Goal: Task Accomplishment & Management: Use online tool/utility

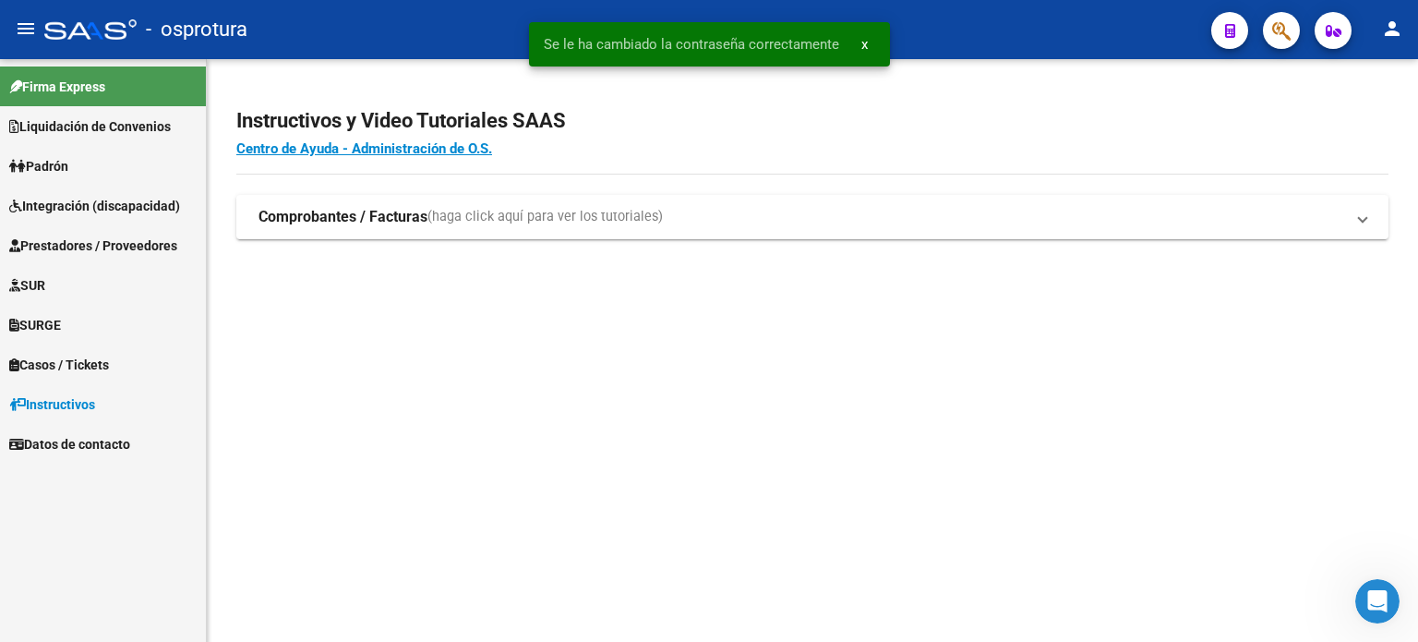
click at [148, 136] on link "Liquidación de Convenios" at bounding box center [103, 126] width 206 height 40
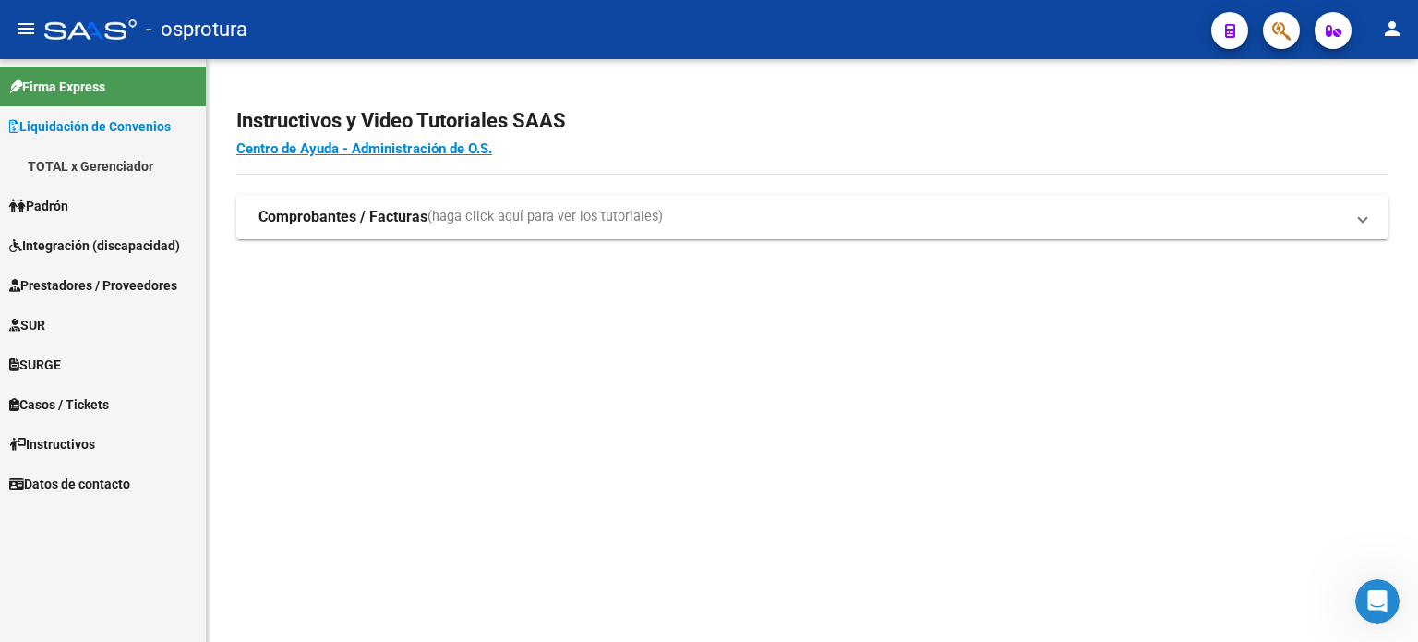
click at [141, 156] on link "TOTAL x Gerenciador" at bounding box center [103, 166] width 206 height 40
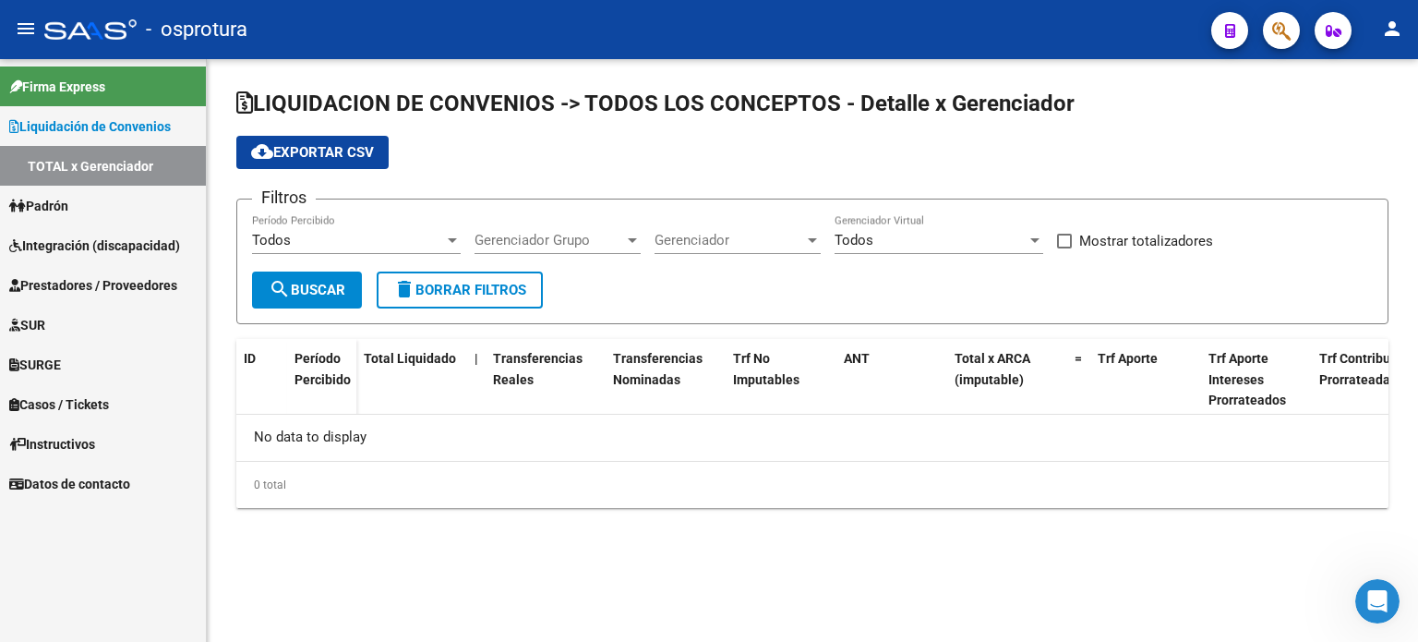
checkbox input "true"
click at [434, 247] on div "202407 Período Percibido" at bounding box center [356, 234] width 209 height 40
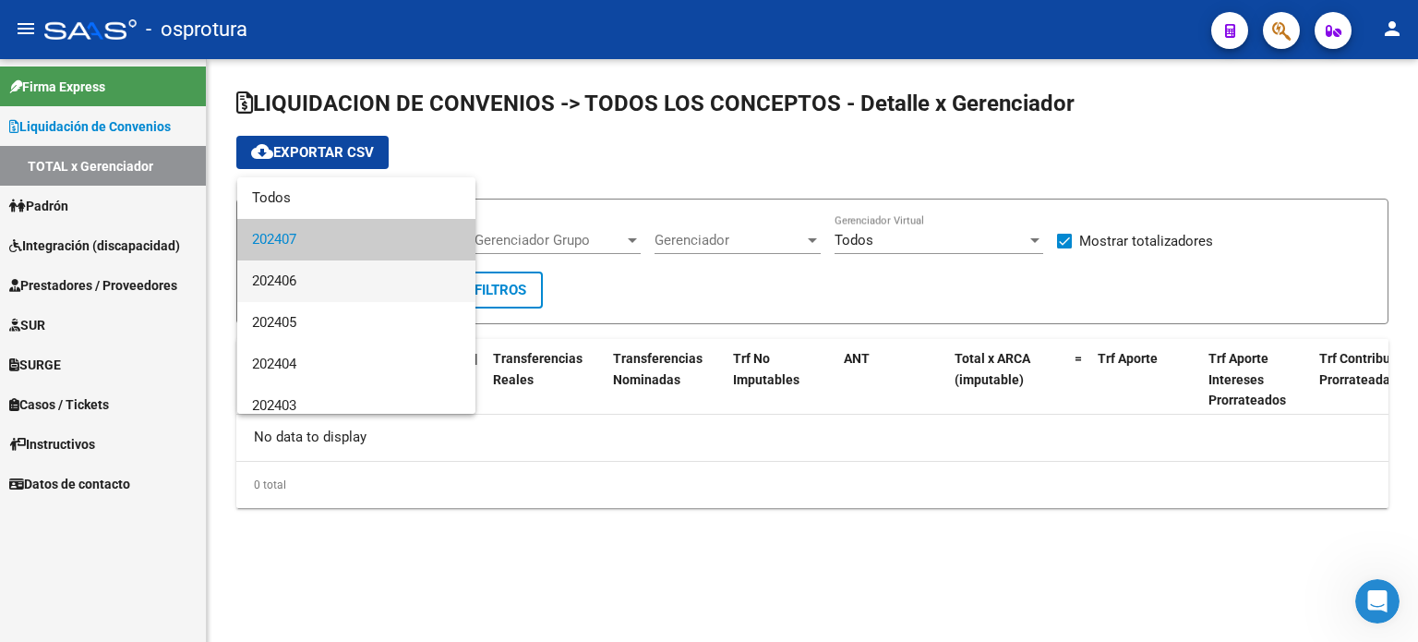
click at [421, 273] on span "202406" at bounding box center [356, 281] width 209 height 42
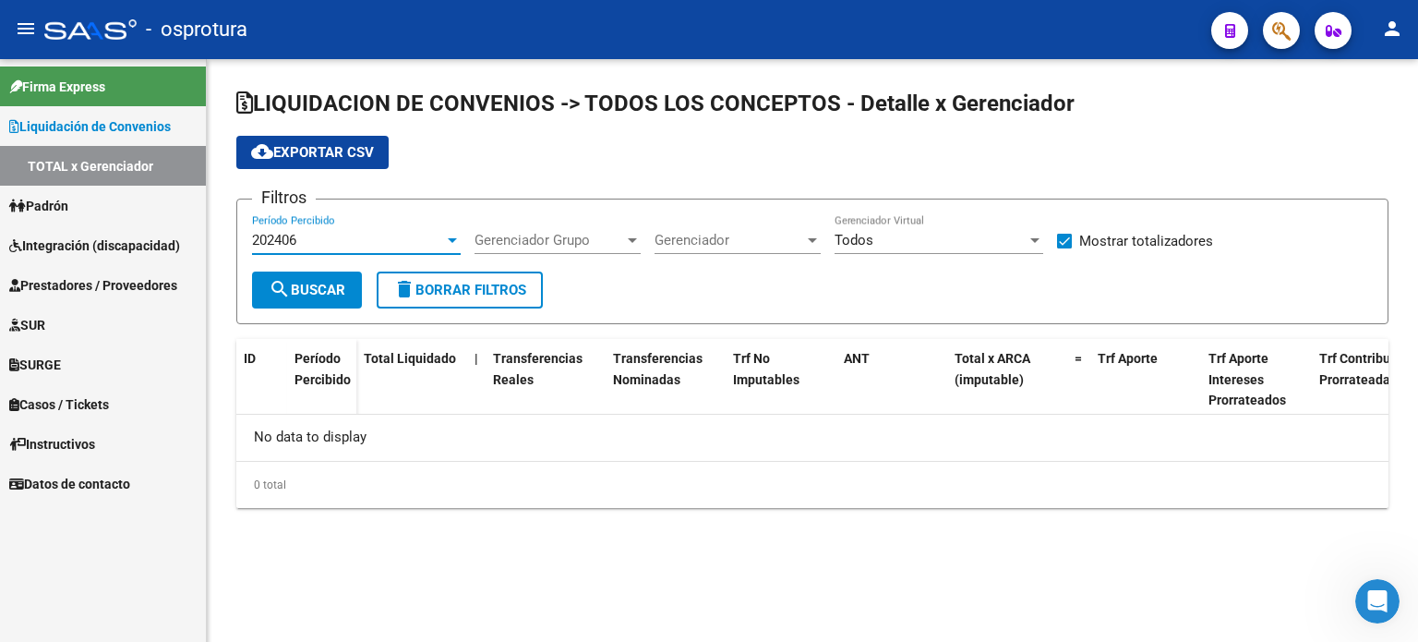
click at [365, 294] on form "Filtros 202406 Período Percibido Gerenciador Grupo Gerenciador Grupo Gerenciado…" at bounding box center [812, 262] width 1153 height 126
click at [350, 294] on button "search Buscar" at bounding box center [307, 290] width 110 height 37
click at [389, 243] on div "202406" at bounding box center [348, 240] width 192 height 17
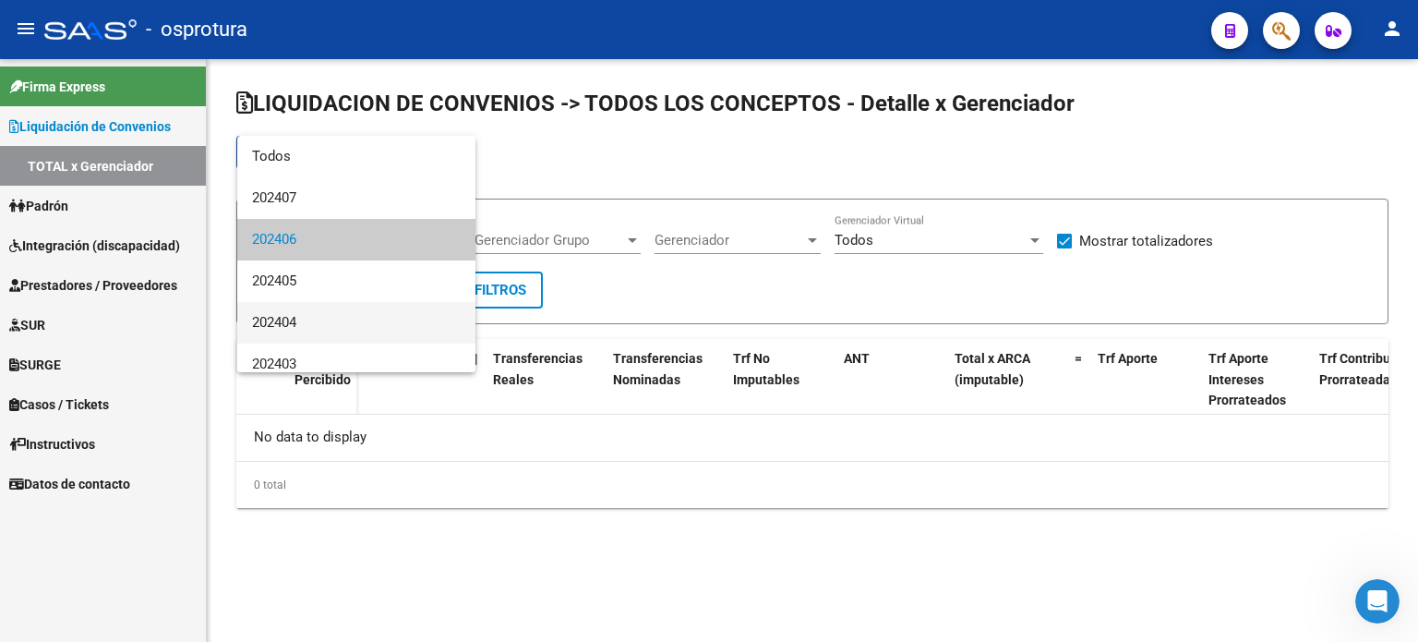
click at [351, 308] on span "202404" at bounding box center [356, 323] width 209 height 42
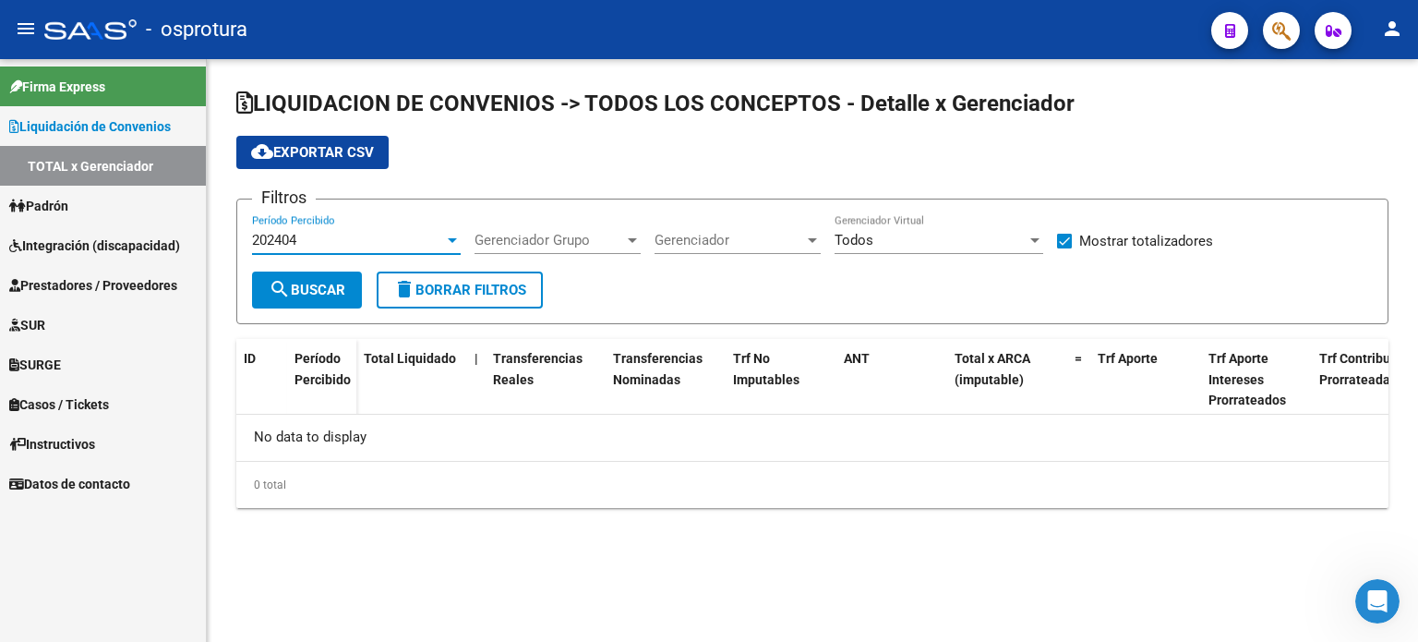
click at [339, 298] on button "search Buscar" at bounding box center [307, 290] width 110 height 37
click at [380, 242] on div "202404" at bounding box center [348, 240] width 192 height 17
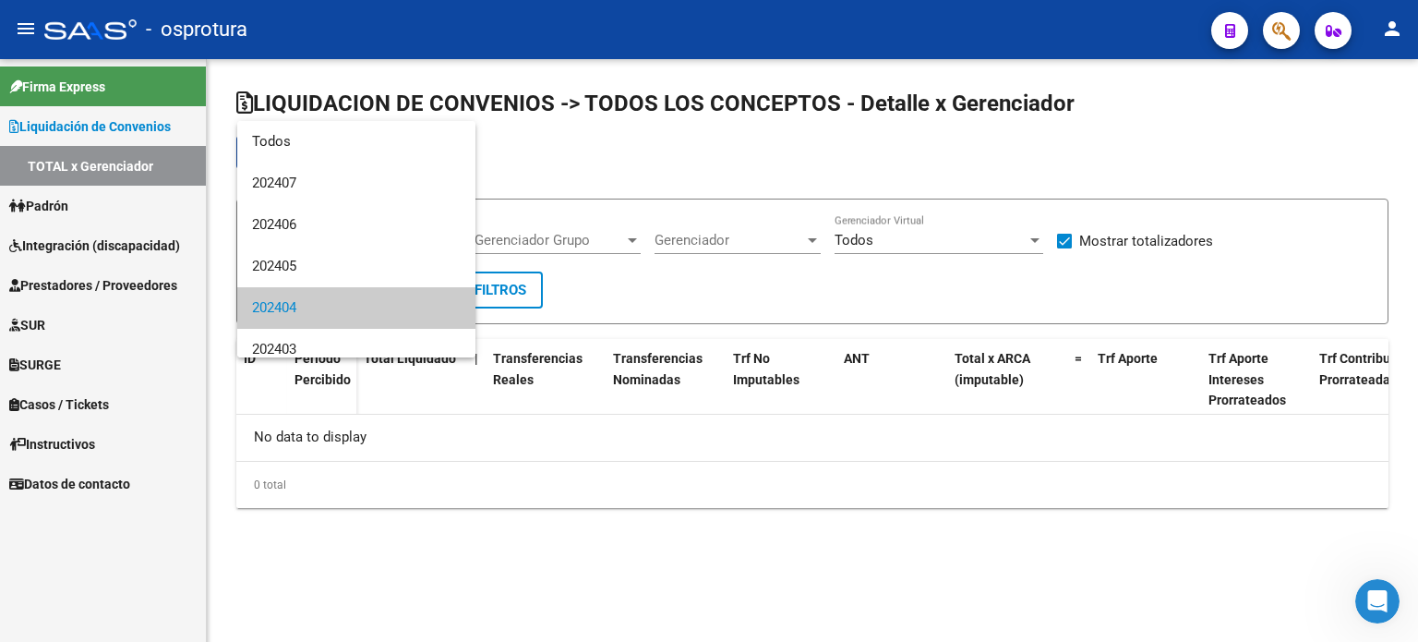
scroll to position [68, 0]
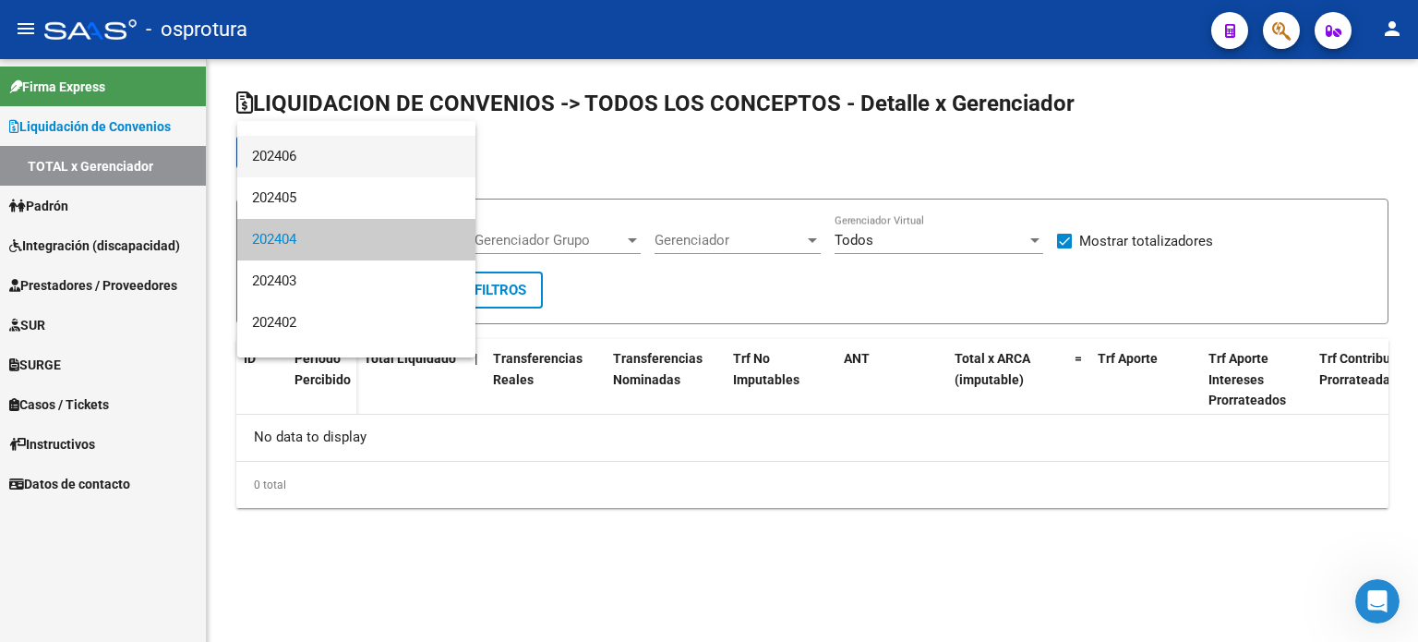
click at [356, 162] on span "202406" at bounding box center [356, 157] width 209 height 42
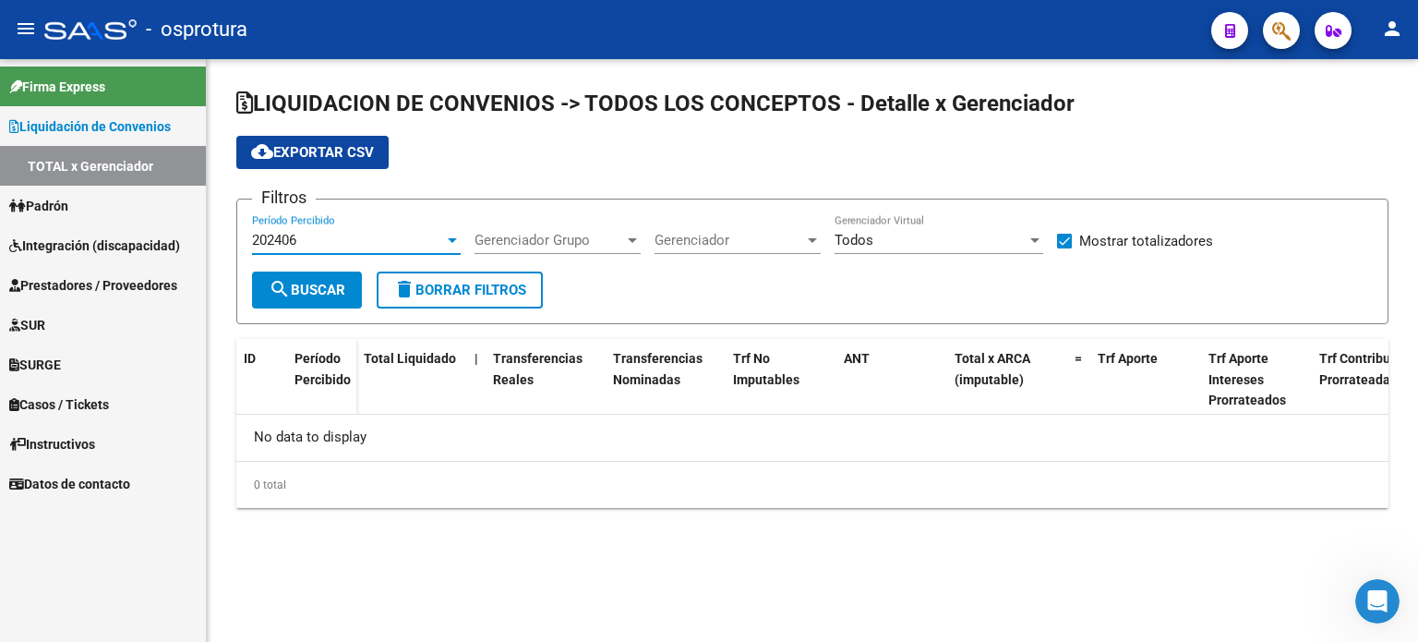
click at [326, 276] on button "search Buscar" at bounding box center [307, 290] width 110 height 37
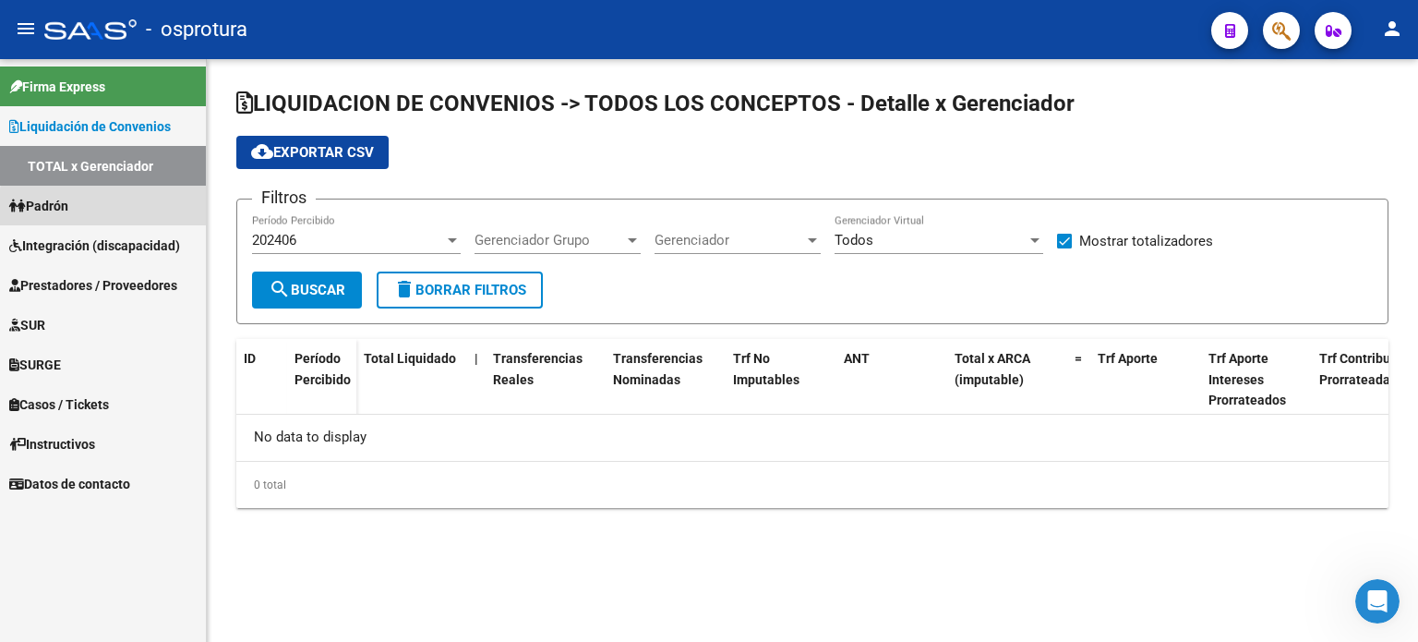
click at [117, 208] on link "Padrón" at bounding box center [103, 206] width 206 height 40
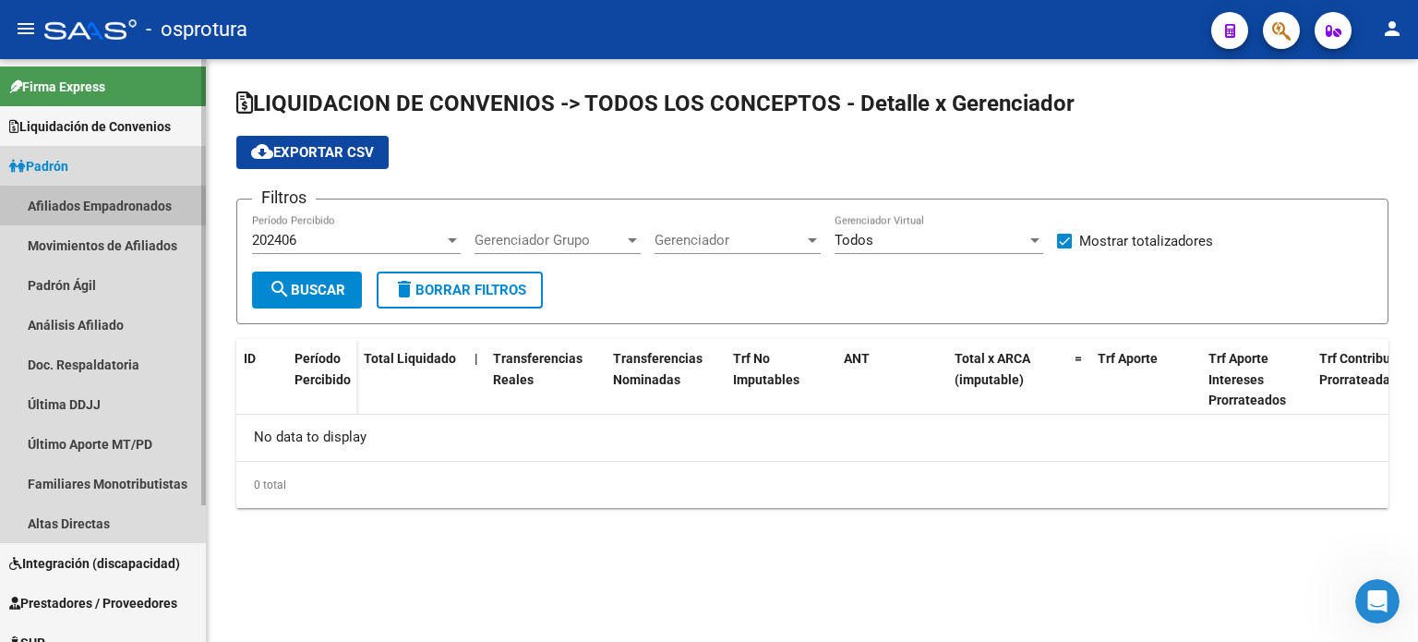
click at [117, 208] on link "Afiliados Empadronados" at bounding box center [103, 206] width 206 height 40
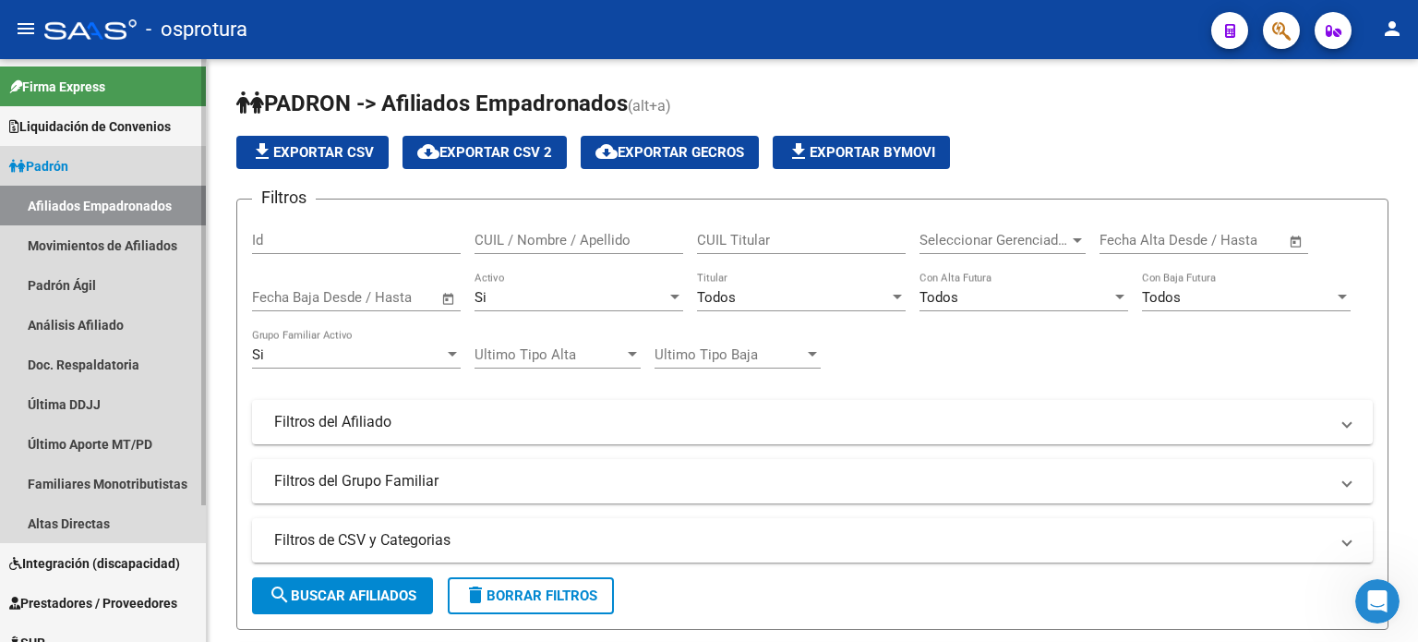
click at [149, 168] on link "Padrón" at bounding box center [103, 166] width 206 height 40
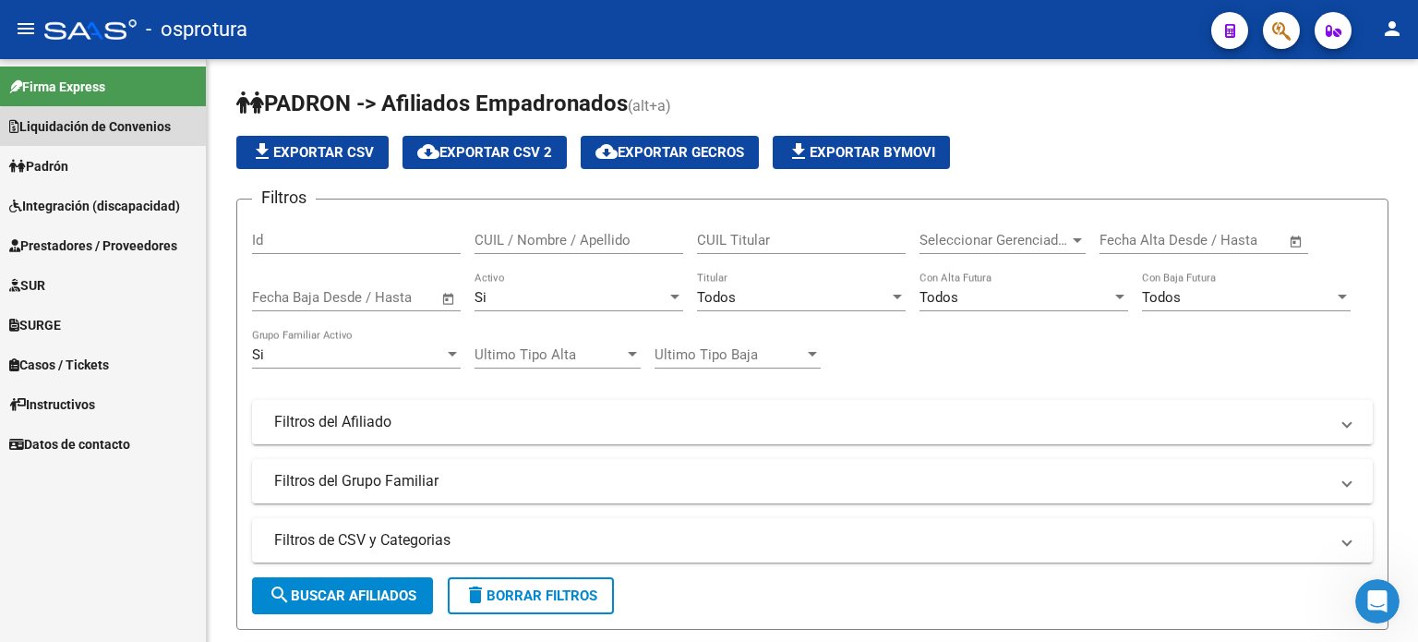
click at [167, 127] on span "Liquidación de Convenios" at bounding box center [90, 126] width 162 height 20
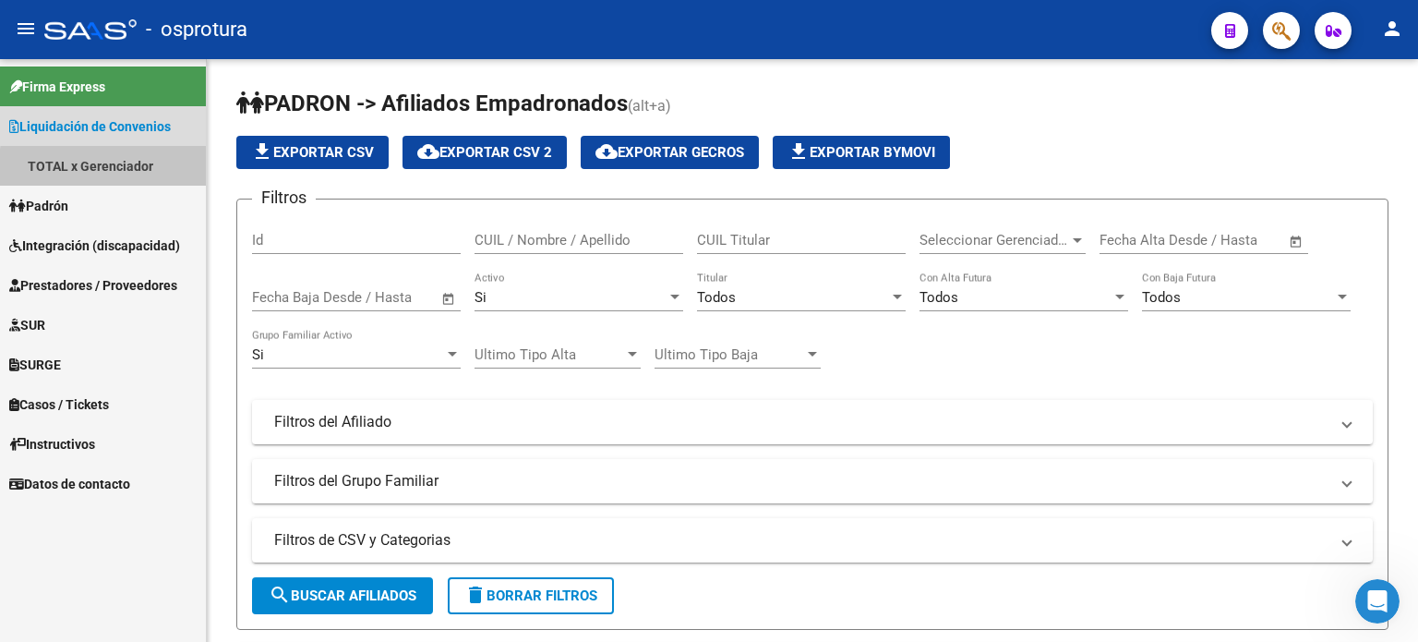
click at [158, 172] on link "TOTAL x Gerenciador" at bounding box center [103, 166] width 206 height 40
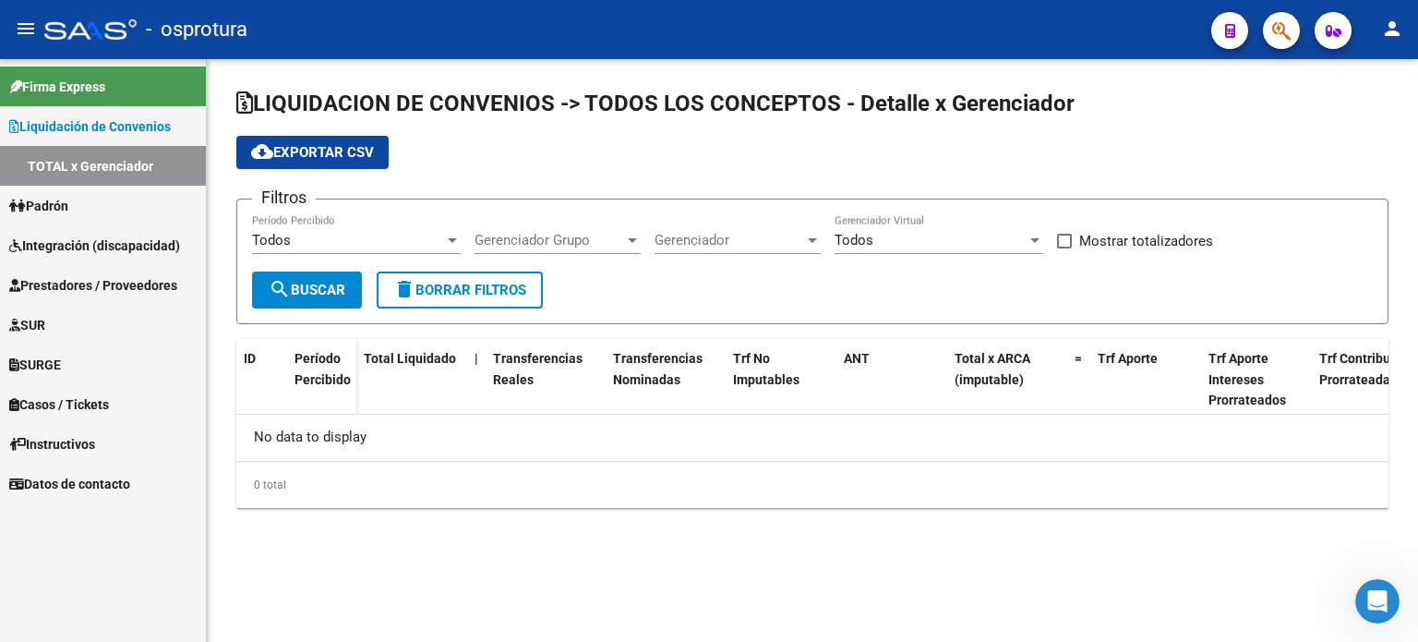
checkbox input "true"
click at [143, 124] on span "Liquidación de Convenios" at bounding box center [90, 126] width 162 height 20
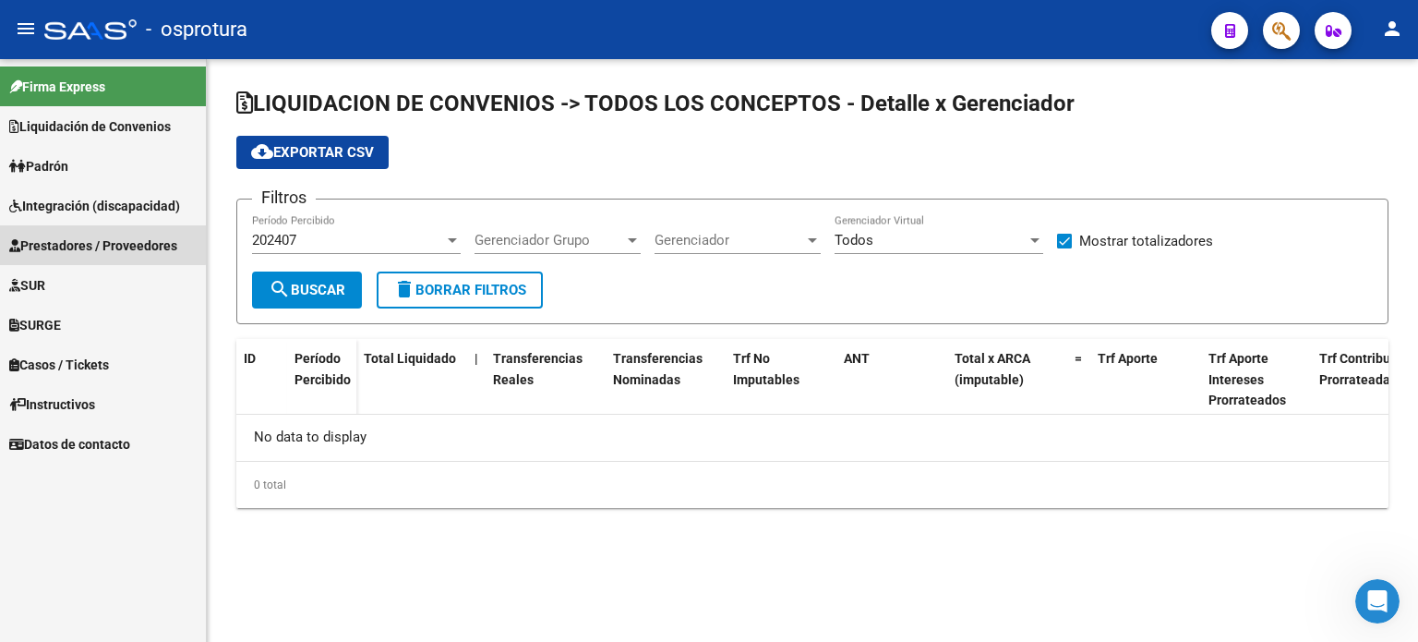
click at [80, 238] on span "Prestadores / Proveedores" at bounding box center [93, 245] width 168 height 20
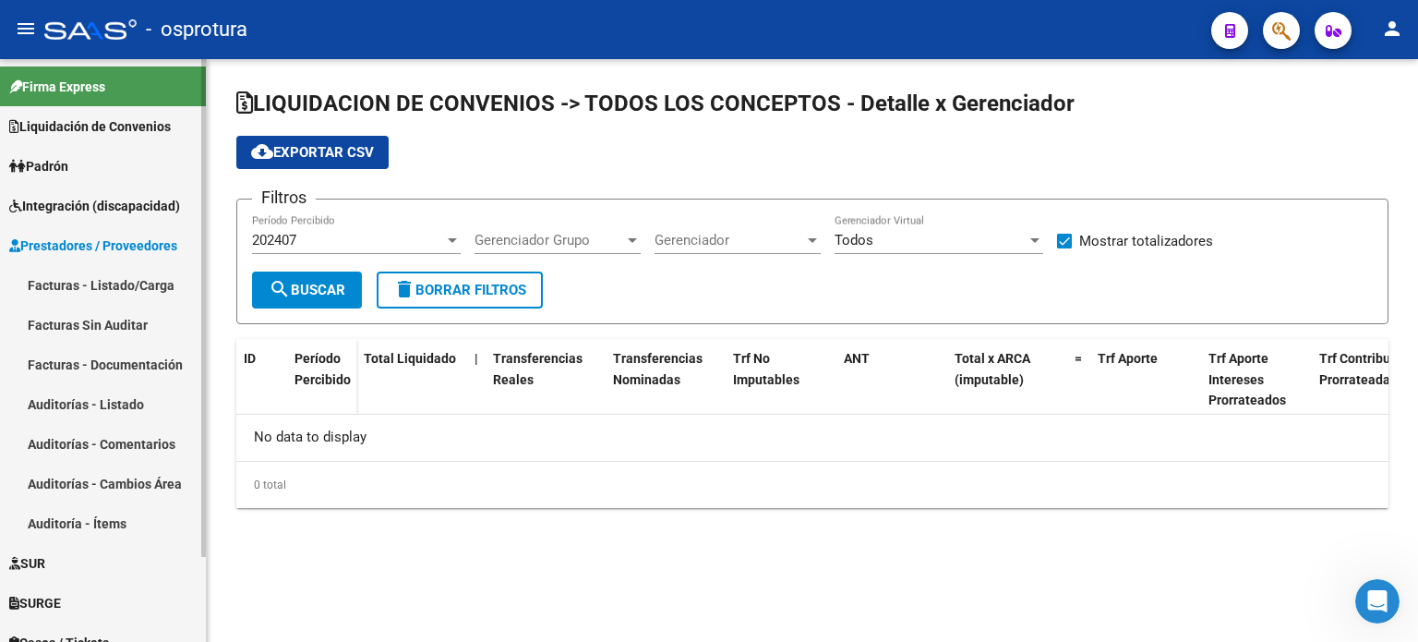
click at [99, 280] on link "Facturas - Listado/Carga" at bounding box center [103, 285] width 206 height 40
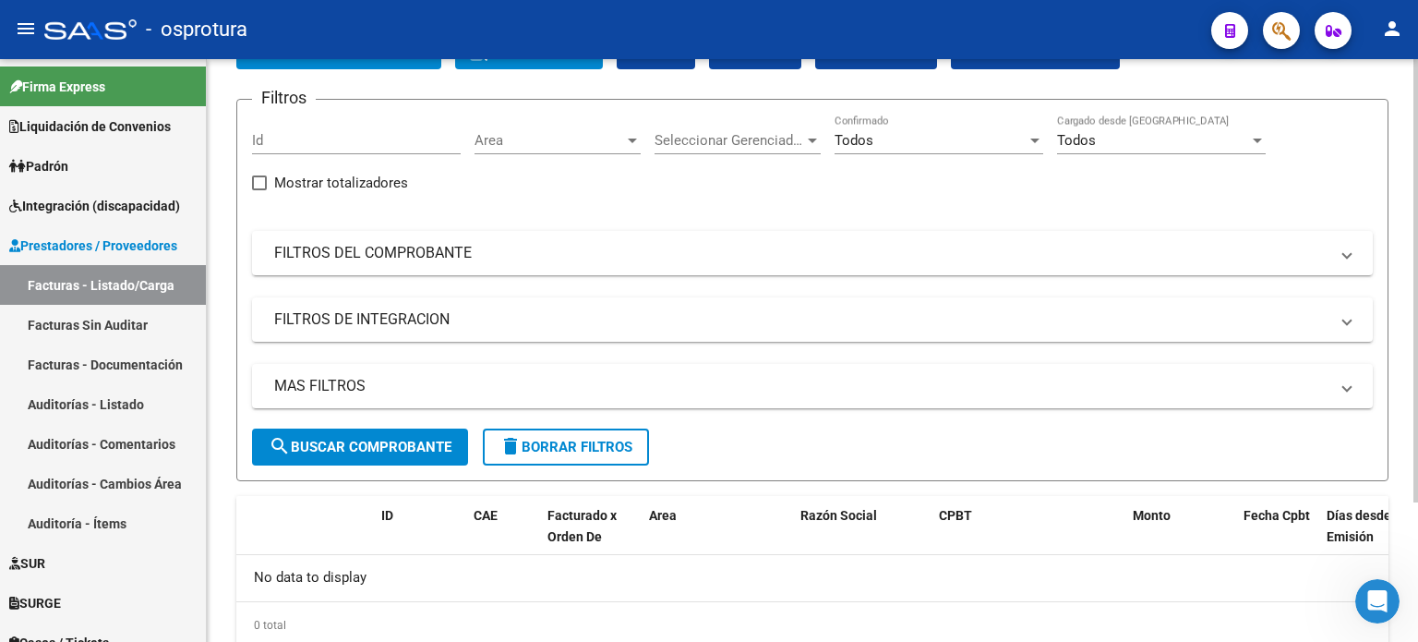
scroll to position [91, 0]
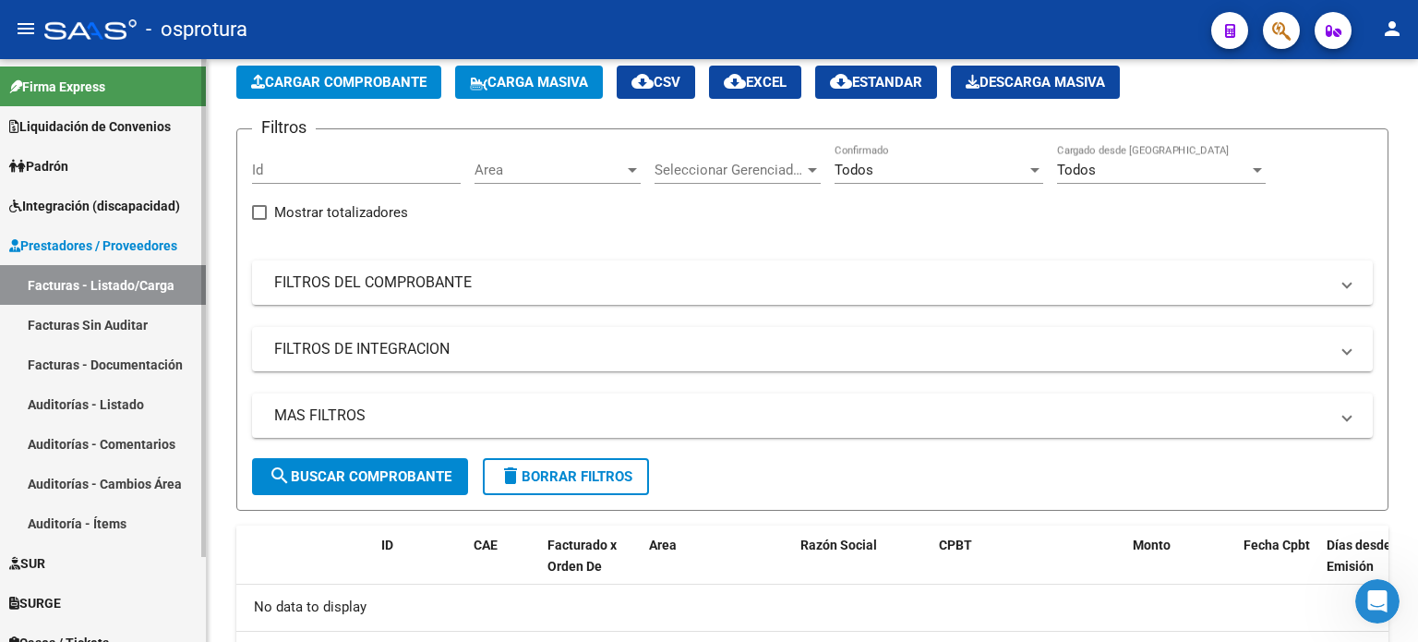
click at [111, 395] on link "Auditorías - Listado" at bounding box center [103, 404] width 206 height 40
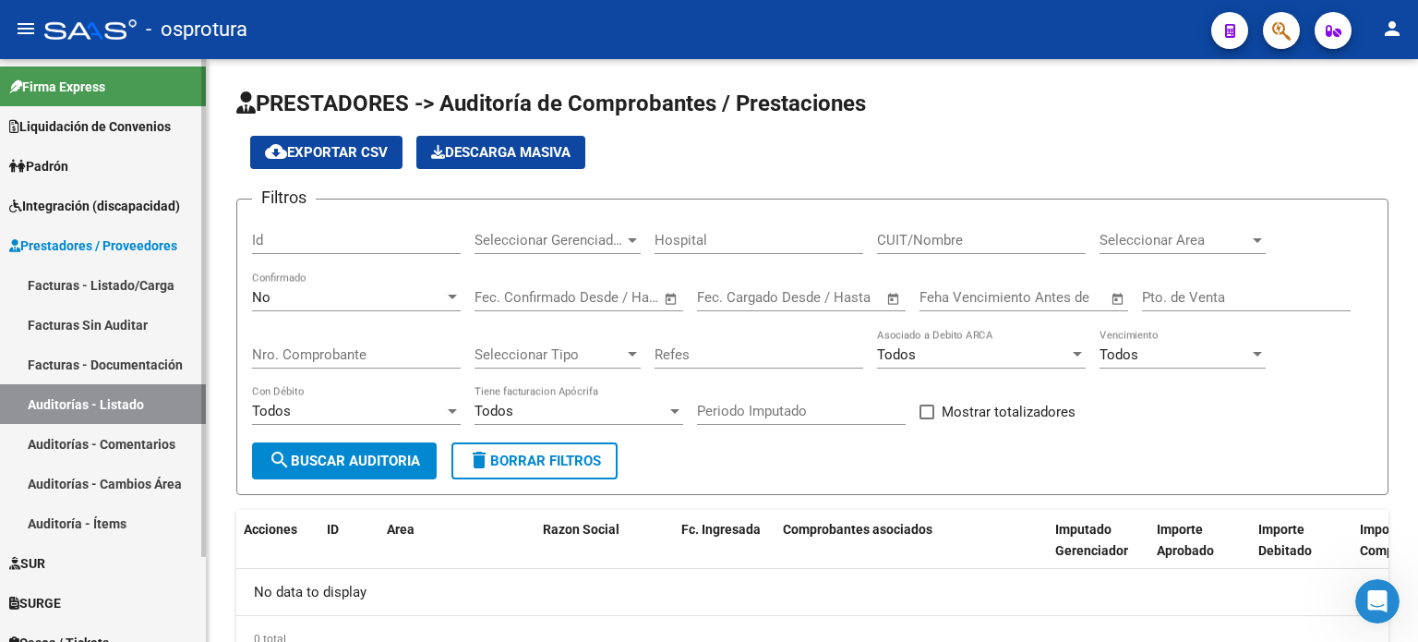
click at [150, 128] on span "Liquidación de Convenios" at bounding box center [90, 126] width 162 height 20
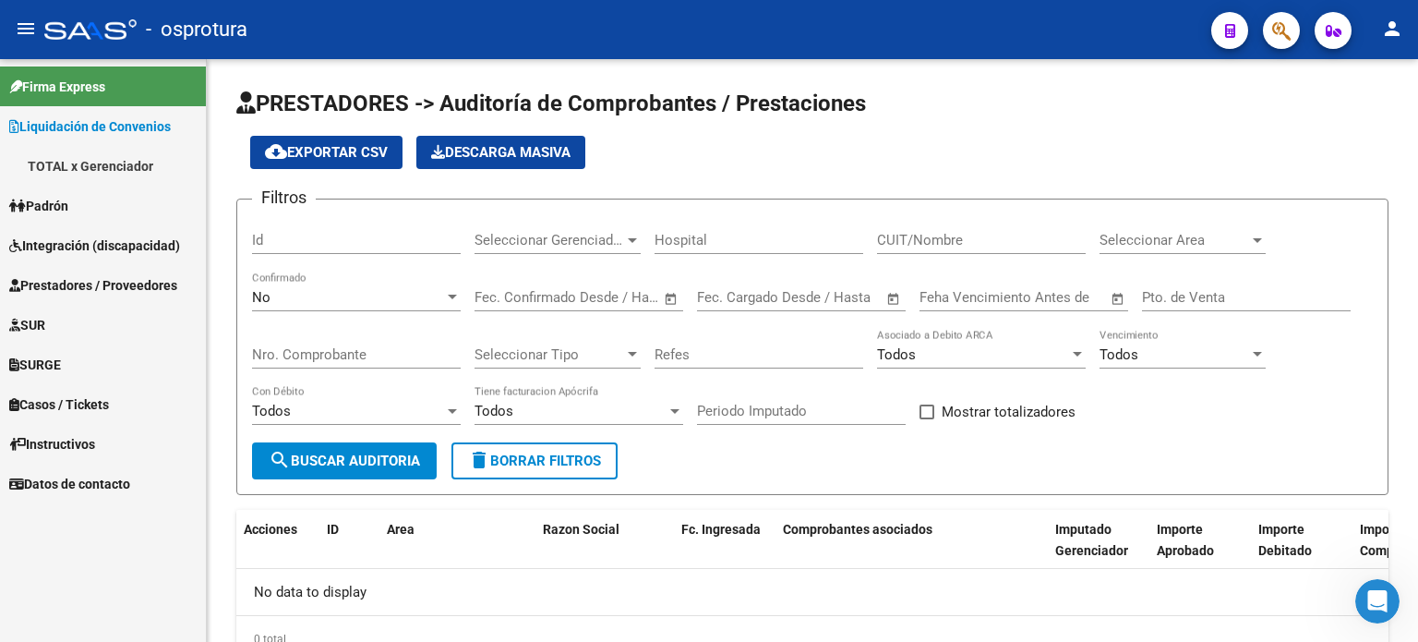
click at [137, 164] on link "TOTAL x Gerenciador" at bounding box center [103, 166] width 206 height 40
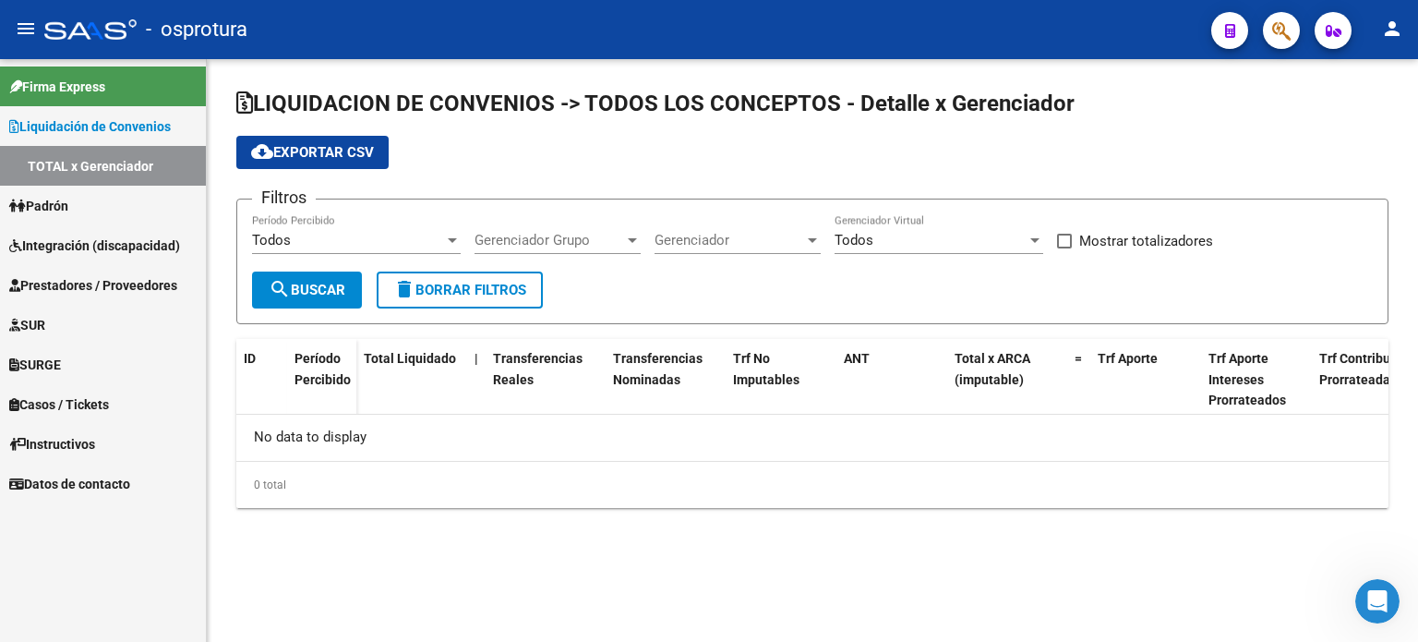
checkbox input "true"
click at [91, 497] on link "Datos de contacto" at bounding box center [103, 484] width 206 height 40
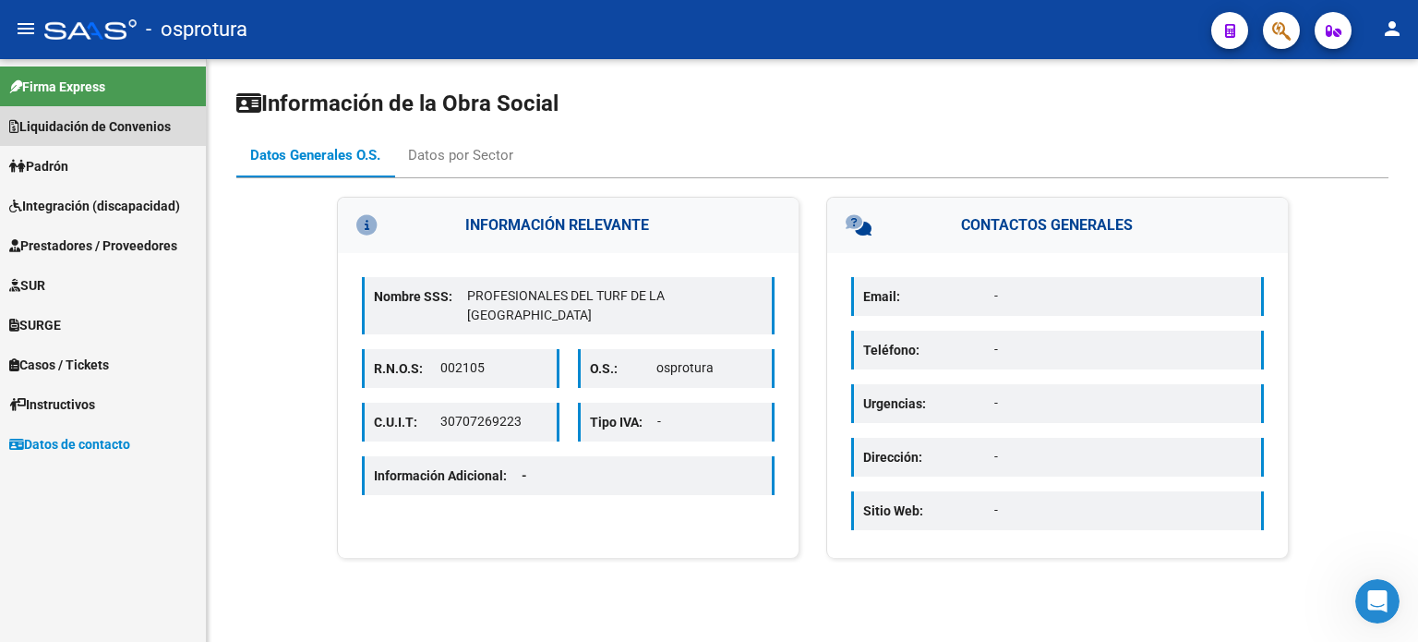
click at [137, 125] on span "Liquidación de Convenios" at bounding box center [90, 126] width 162 height 20
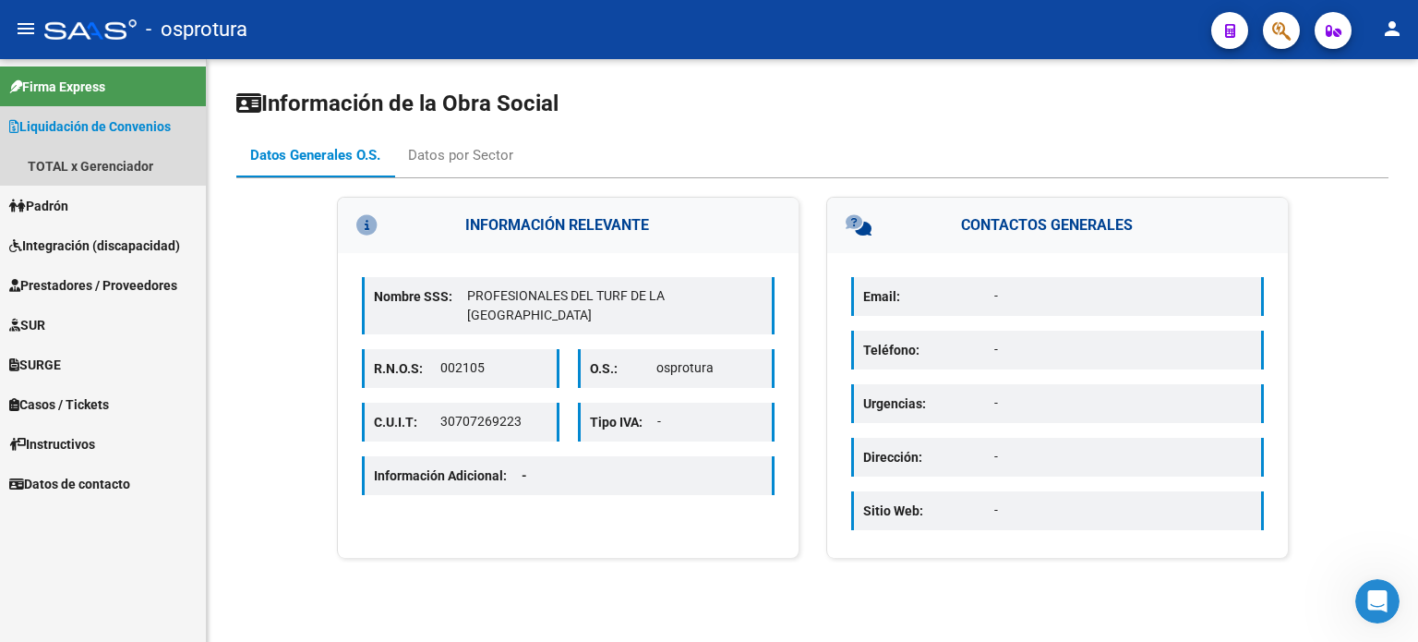
click at [137, 144] on link "Liquidación de Convenios" at bounding box center [103, 126] width 206 height 40
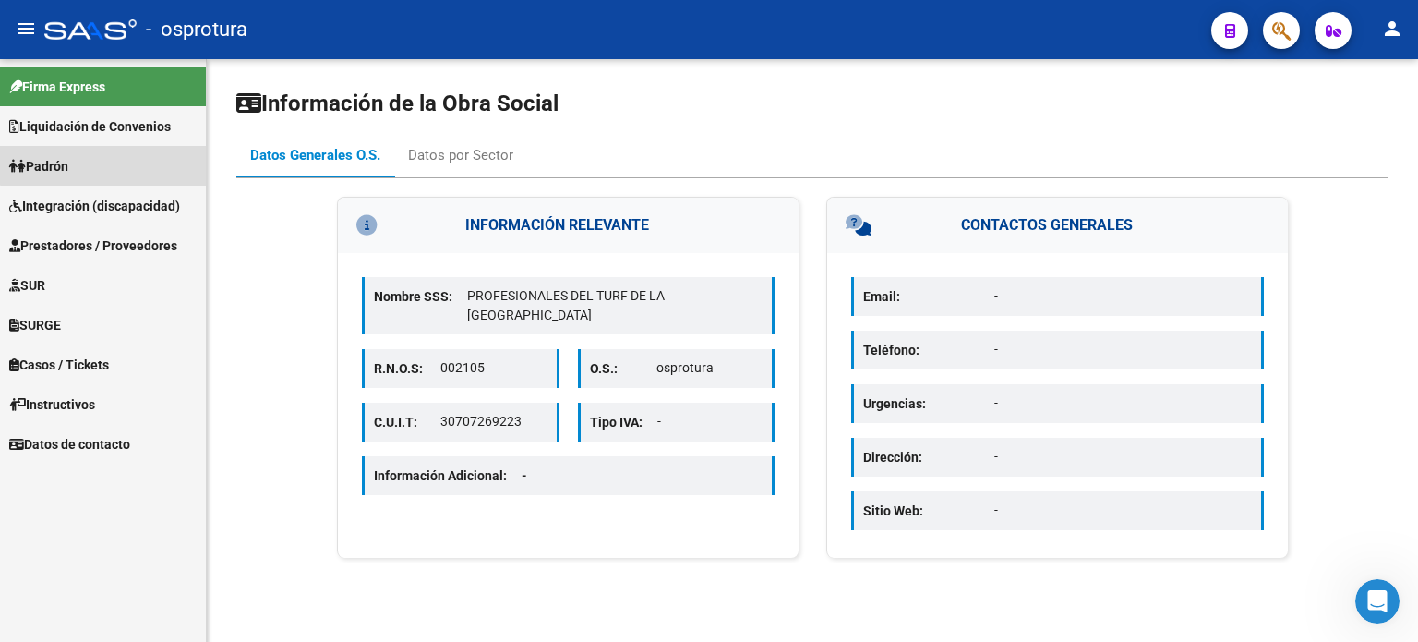
click at [136, 157] on link "Padrón" at bounding box center [103, 166] width 206 height 40
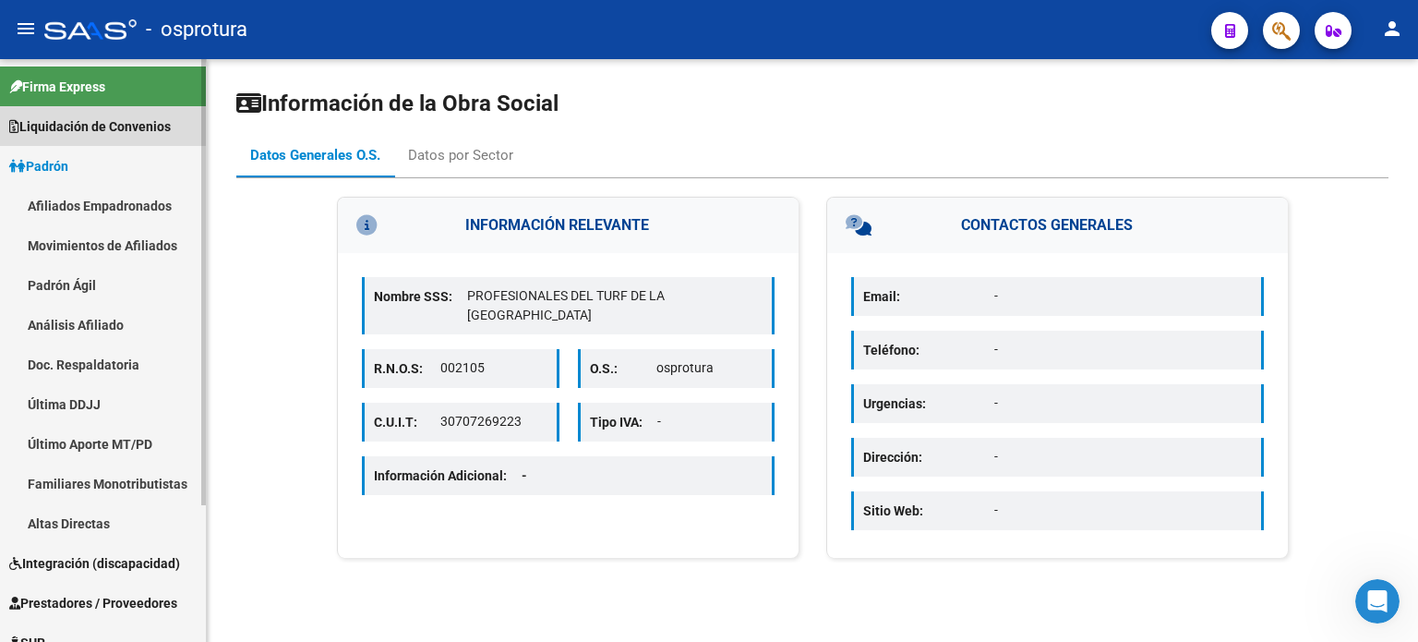
click at [144, 128] on span "Liquidación de Convenios" at bounding box center [90, 126] width 162 height 20
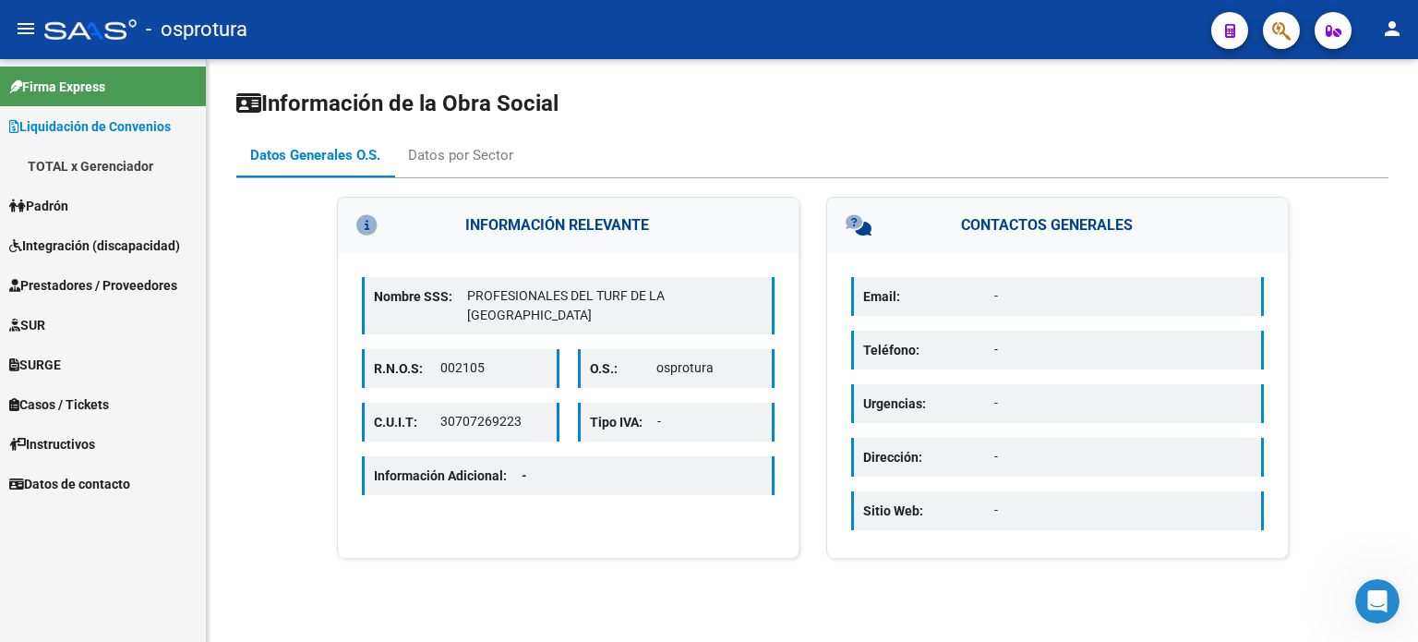
click at [144, 158] on link "TOTAL x Gerenciador" at bounding box center [103, 166] width 206 height 40
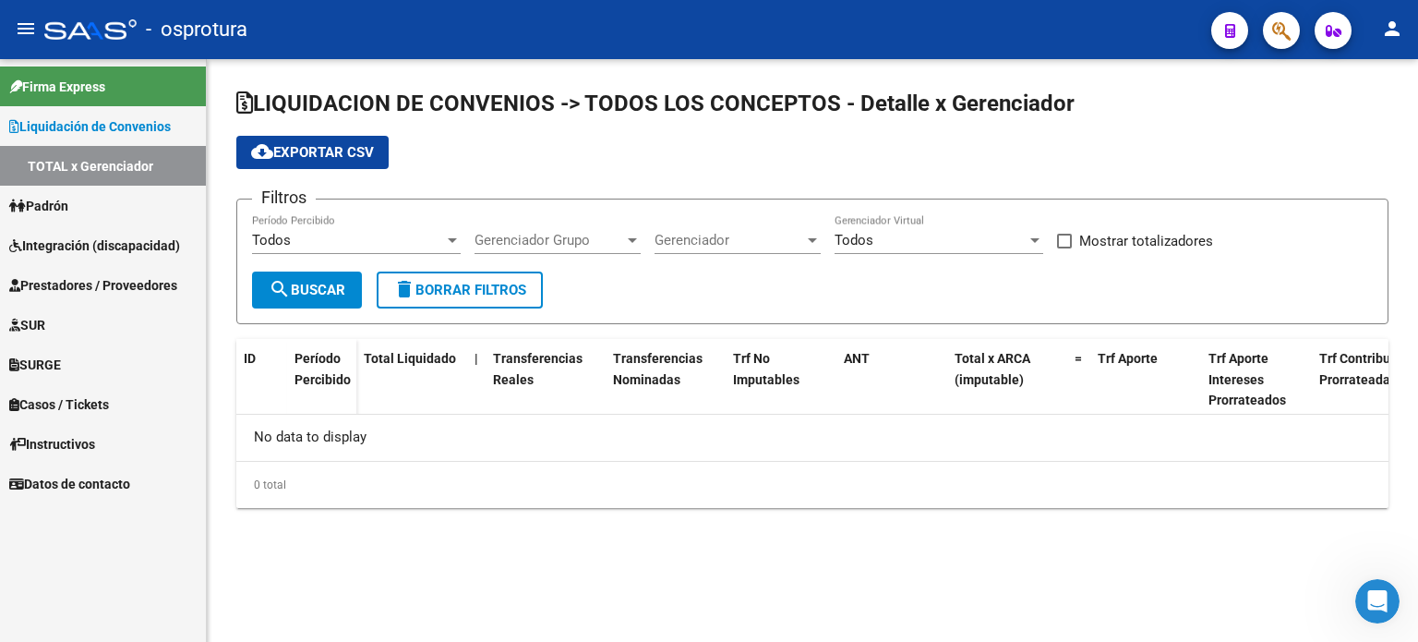
checkbox input "true"
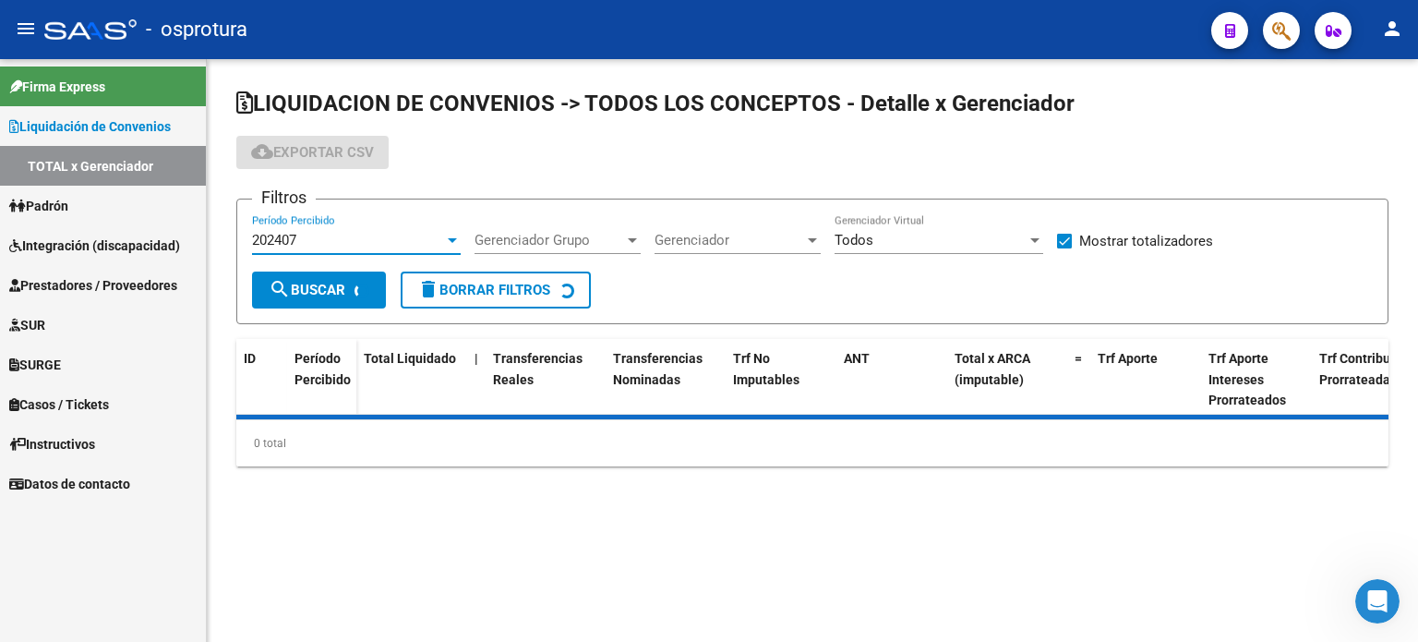
click at [350, 247] on div "202407" at bounding box center [348, 240] width 192 height 17
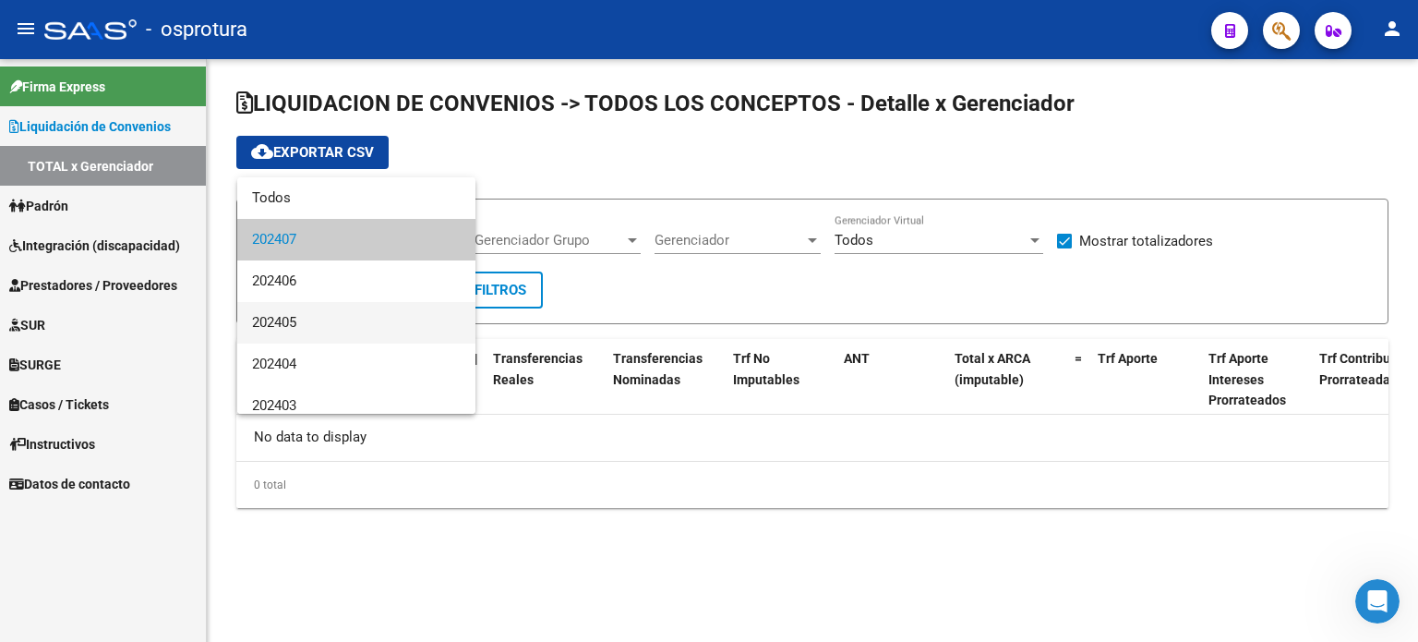
scroll to position [462, 0]
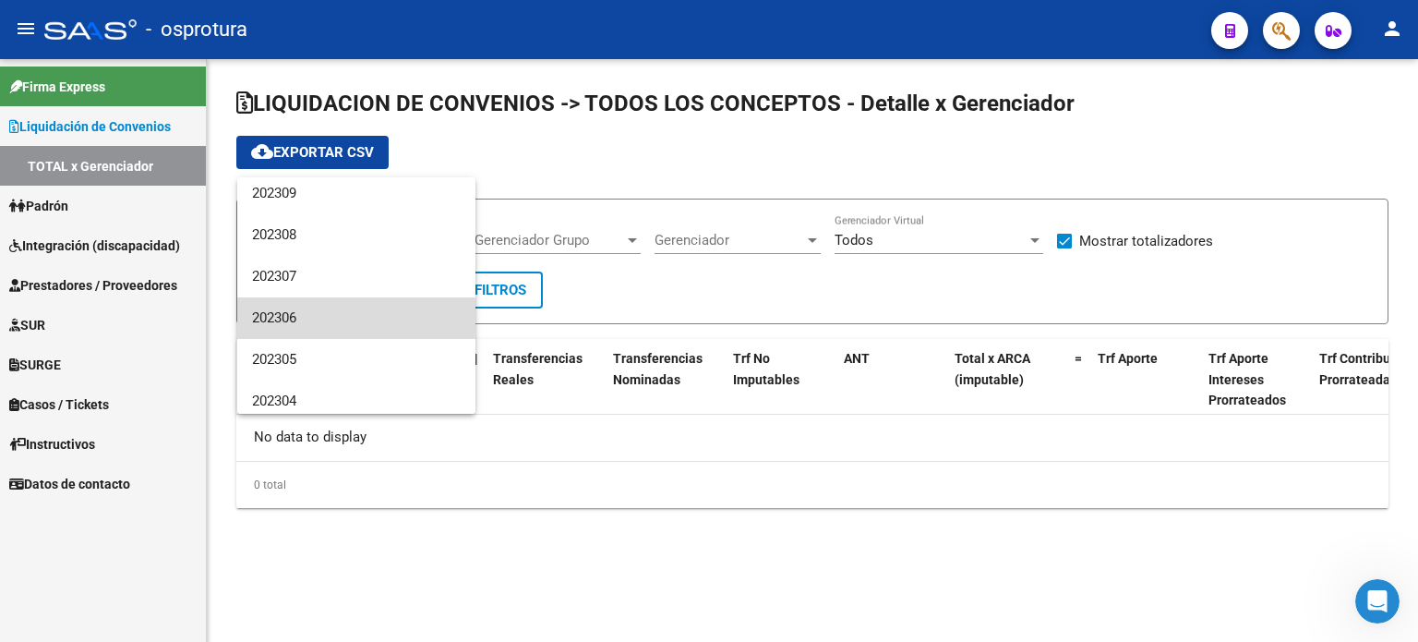
click at [386, 333] on span "202306" at bounding box center [356, 318] width 209 height 42
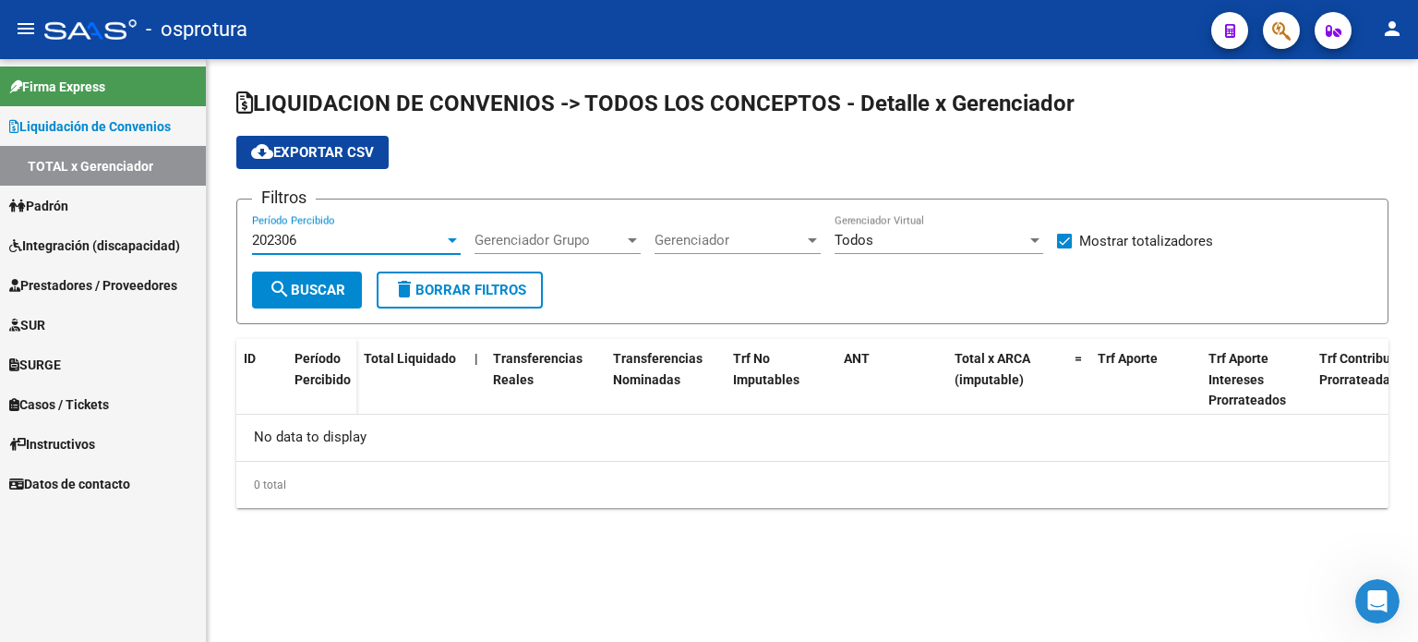
click at [338, 291] on span "search Buscar" at bounding box center [307, 290] width 77 height 17
click at [353, 236] on div "202306" at bounding box center [348, 240] width 192 height 17
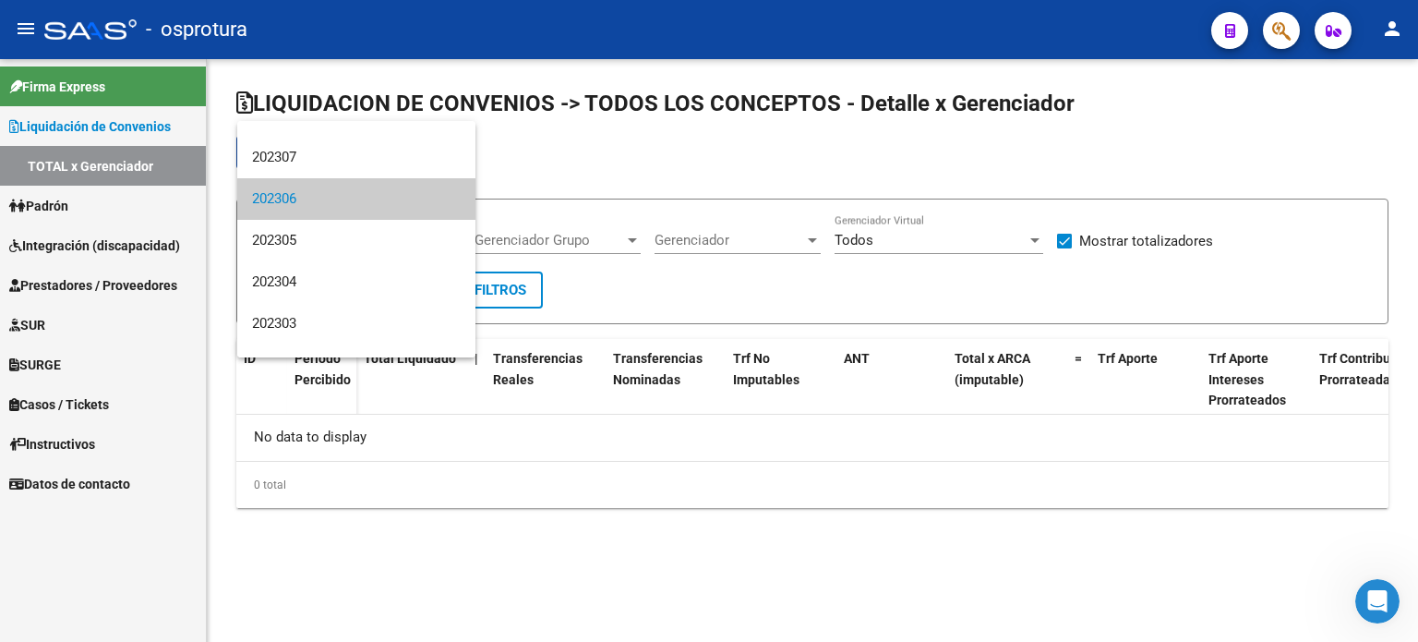
scroll to position [0, 0]
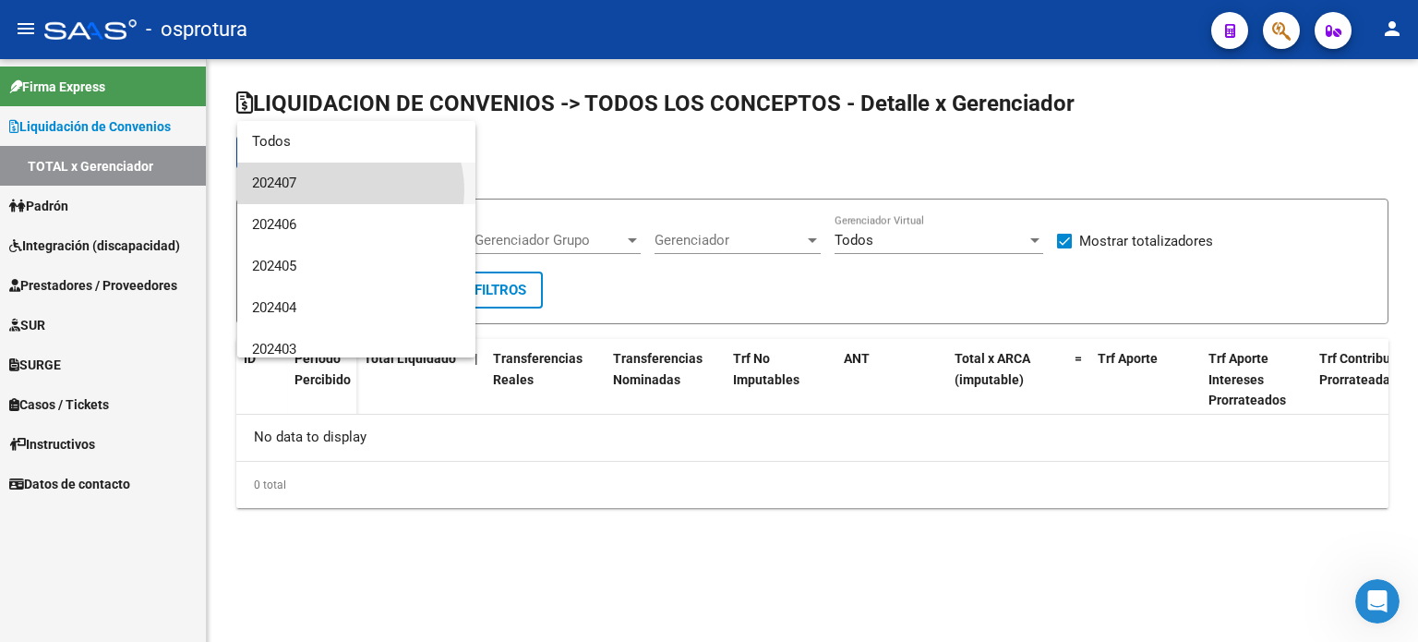
click at [347, 190] on span "202407" at bounding box center [356, 184] width 209 height 42
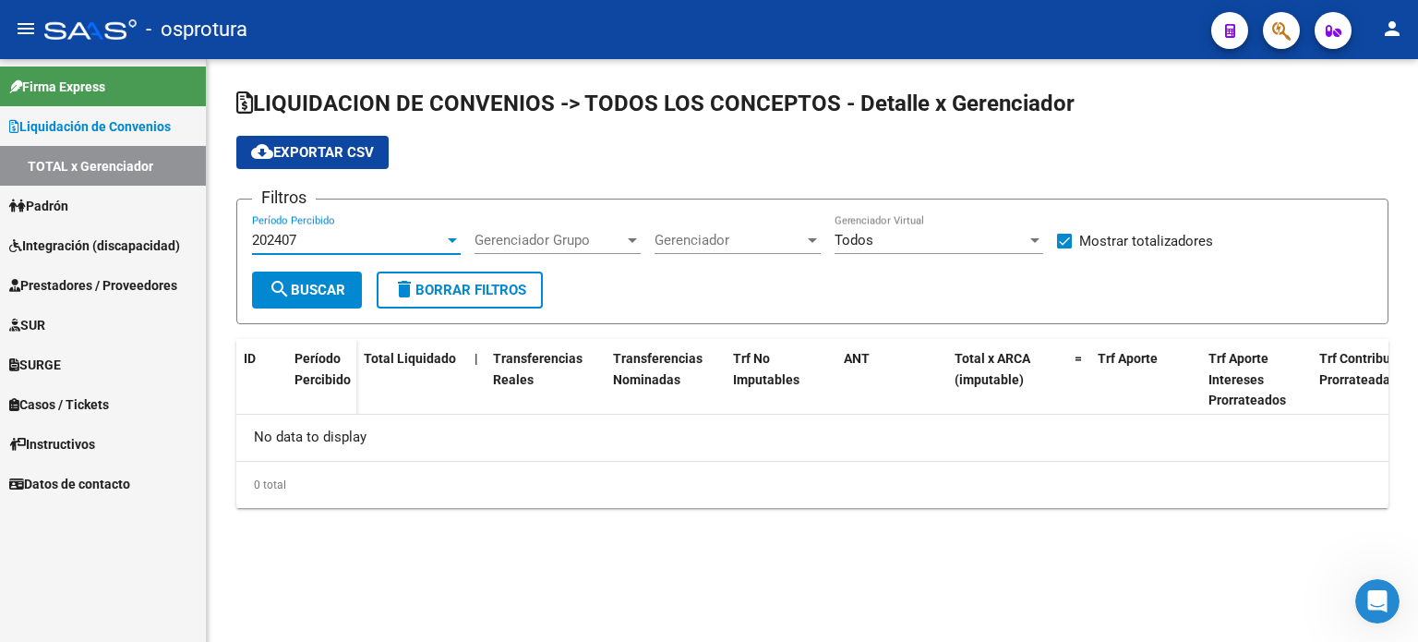
click at [321, 298] on button "search Buscar" at bounding box center [307, 290] width 110 height 37
click at [430, 243] on div "202407" at bounding box center [348, 240] width 192 height 17
click at [750, 296] on form "Filtros 202407 Período Percibido Gerenciador Grupo Gerenciador Grupo Gerenciado…" at bounding box center [812, 262] width 1153 height 126
click at [806, 242] on div at bounding box center [812, 240] width 17 height 15
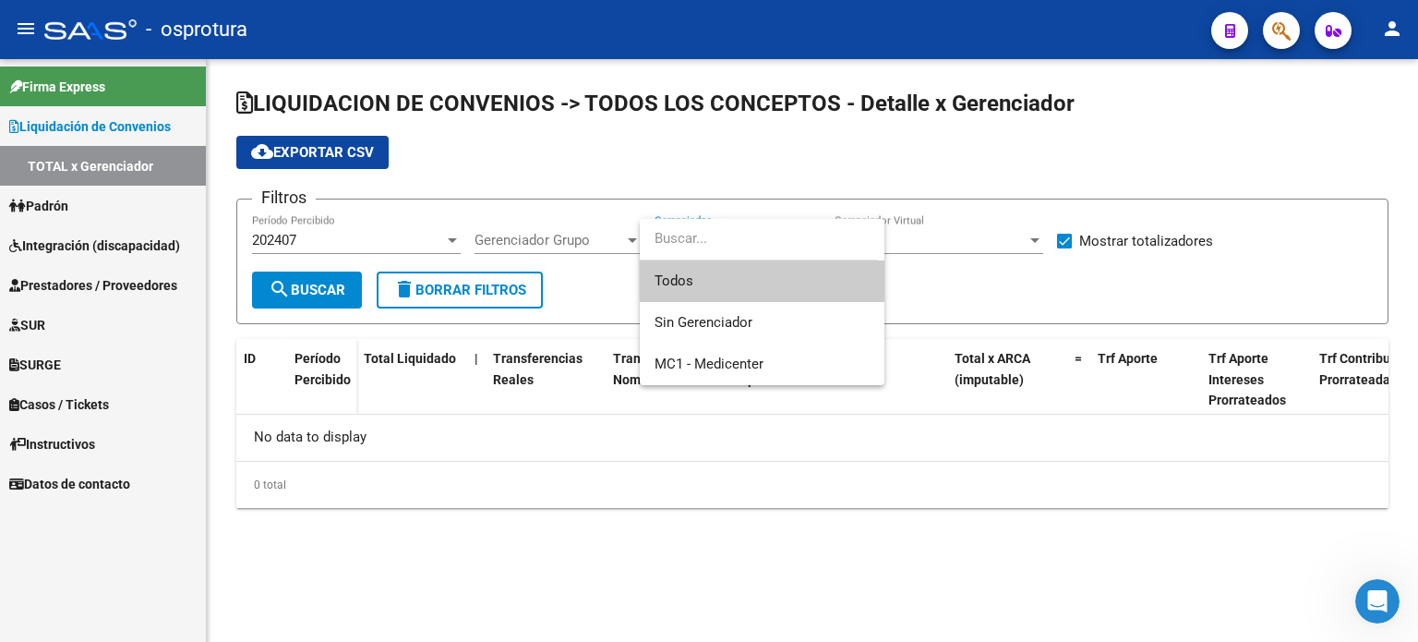
click at [617, 318] on div at bounding box center [709, 321] width 1418 height 642
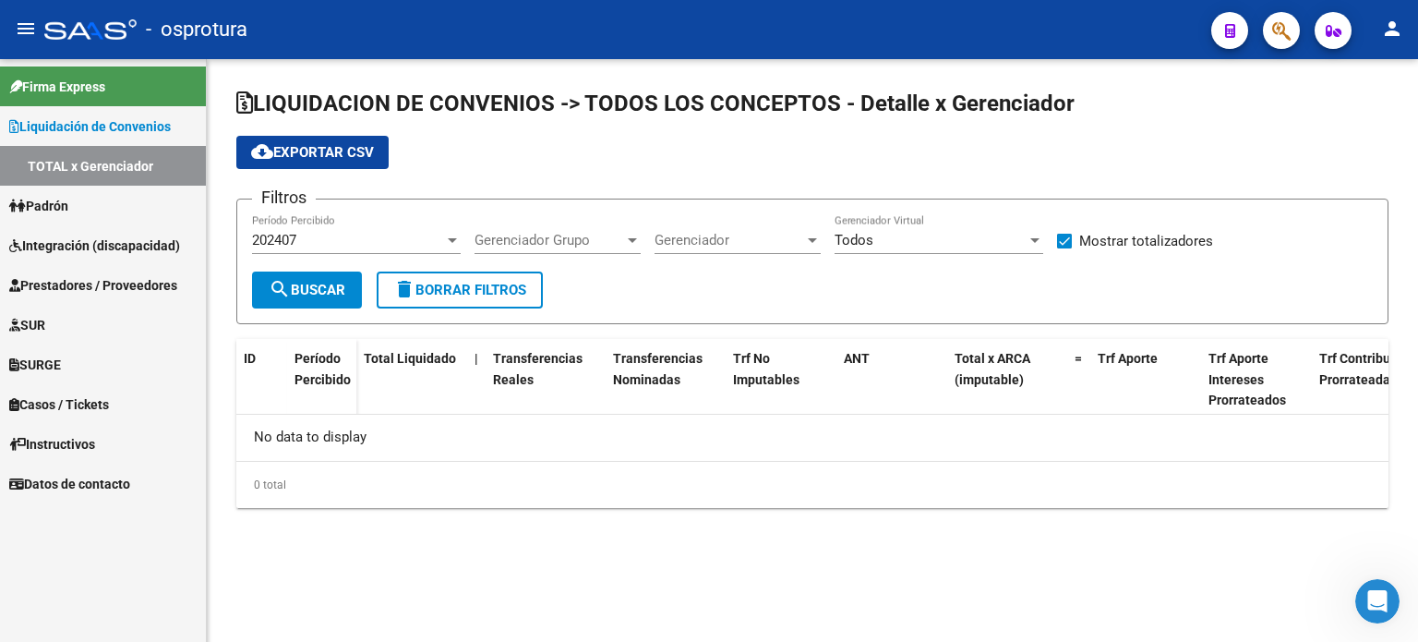
click at [754, 233] on span "Gerenciador" at bounding box center [730, 240] width 150 height 17
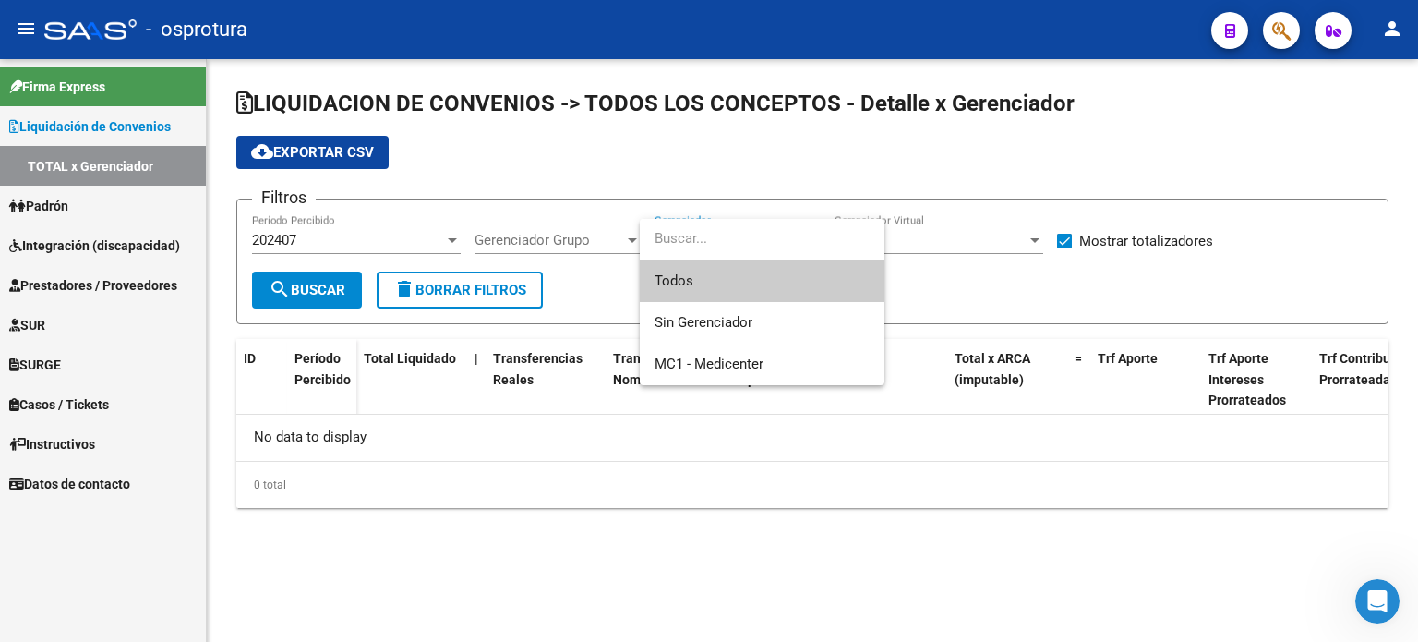
click at [735, 284] on span "Todos" at bounding box center [762, 281] width 215 height 42
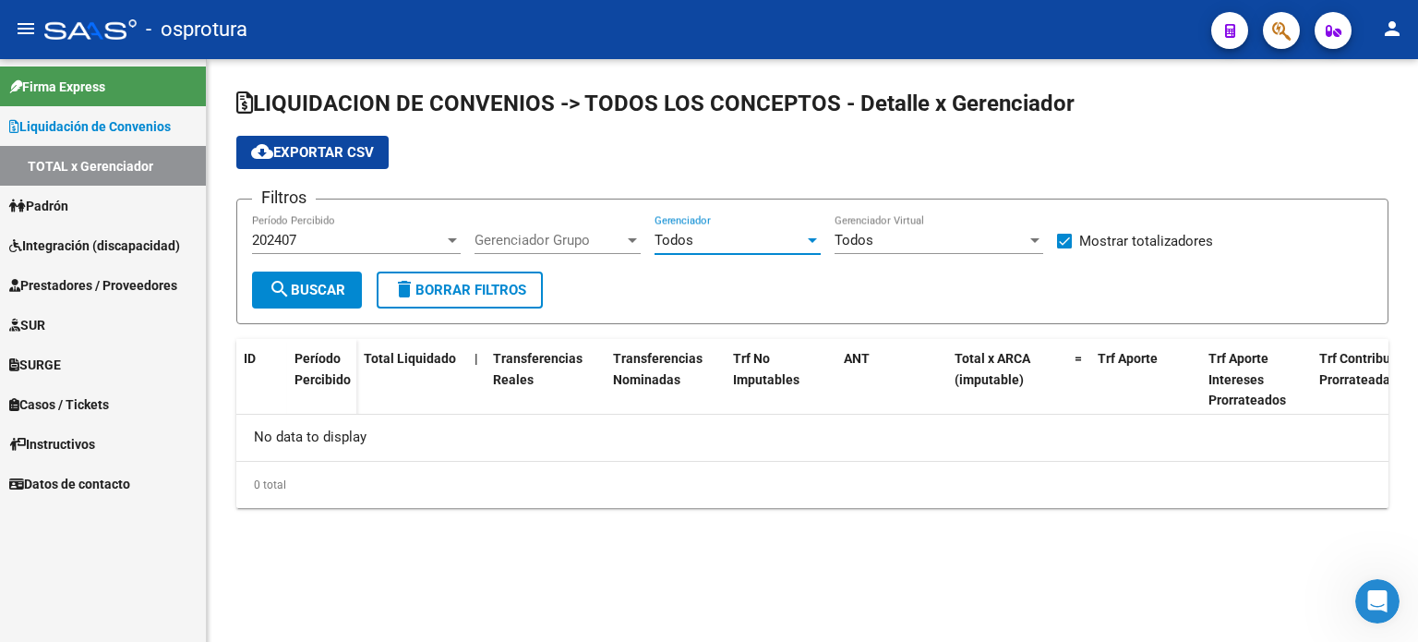
click at [308, 291] on span "search Buscar" at bounding box center [307, 290] width 77 height 17
click at [709, 235] on div "Todos" at bounding box center [730, 240] width 150 height 17
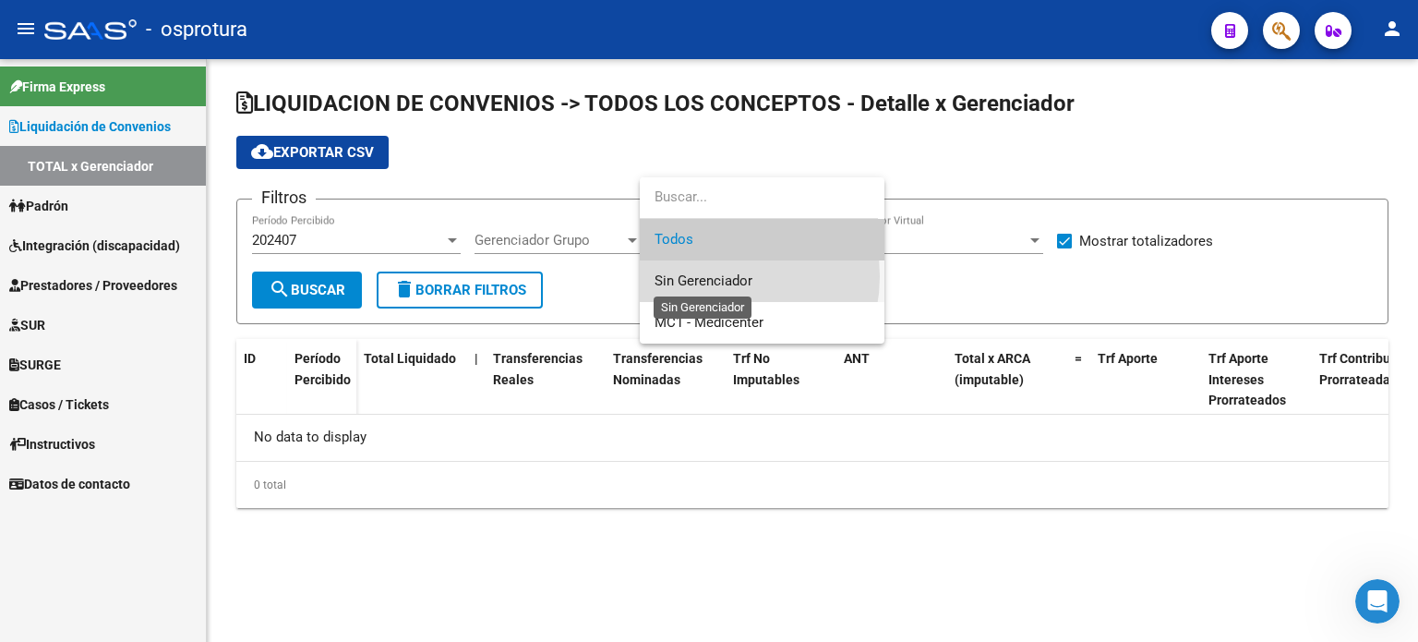
click at [713, 276] on span "Sin Gerenciador" at bounding box center [704, 280] width 98 height 17
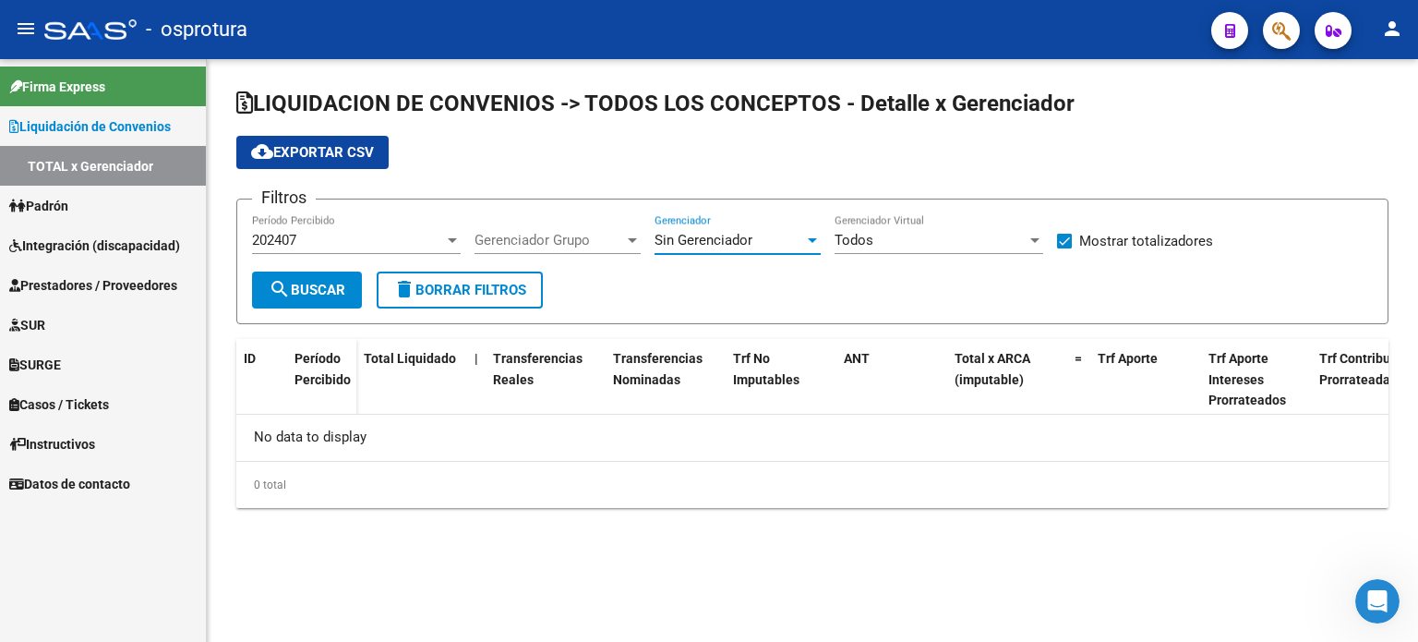
click at [311, 282] on span "search Buscar" at bounding box center [307, 290] width 77 height 17
click at [694, 234] on span "Sin Gerenciador" at bounding box center [704, 240] width 98 height 17
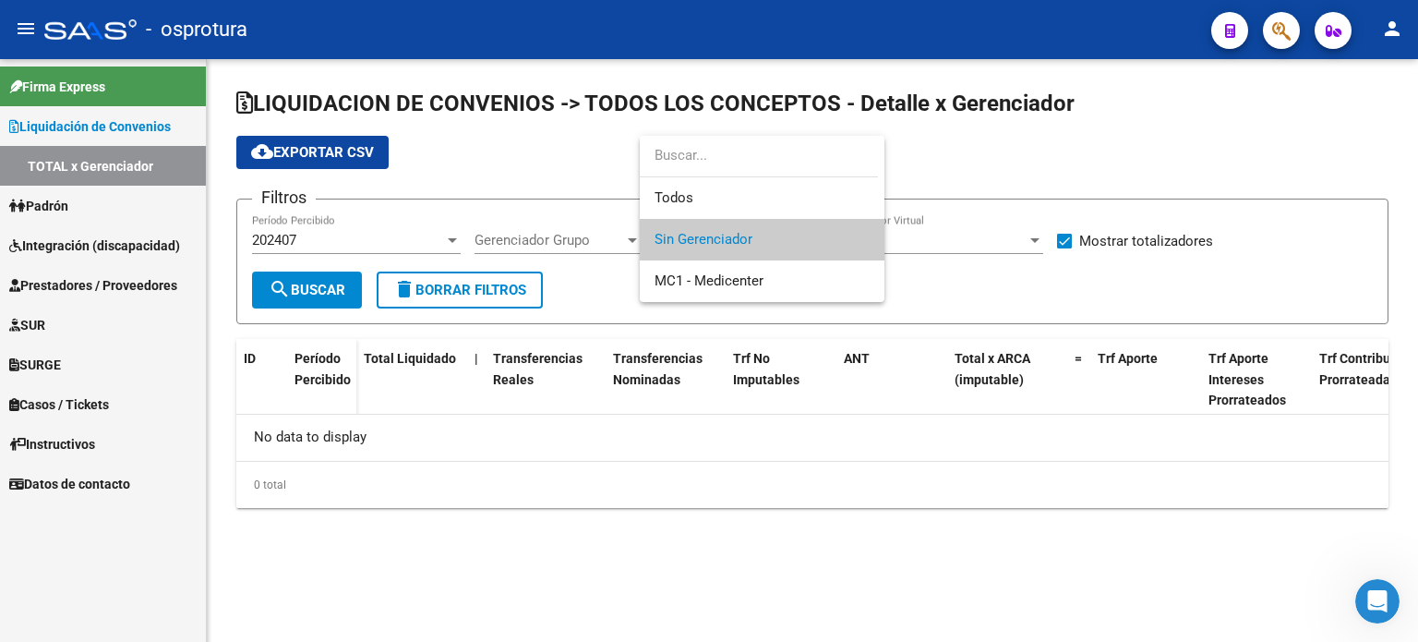
click at [1401, 3] on div at bounding box center [709, 321] width 1418 height 642
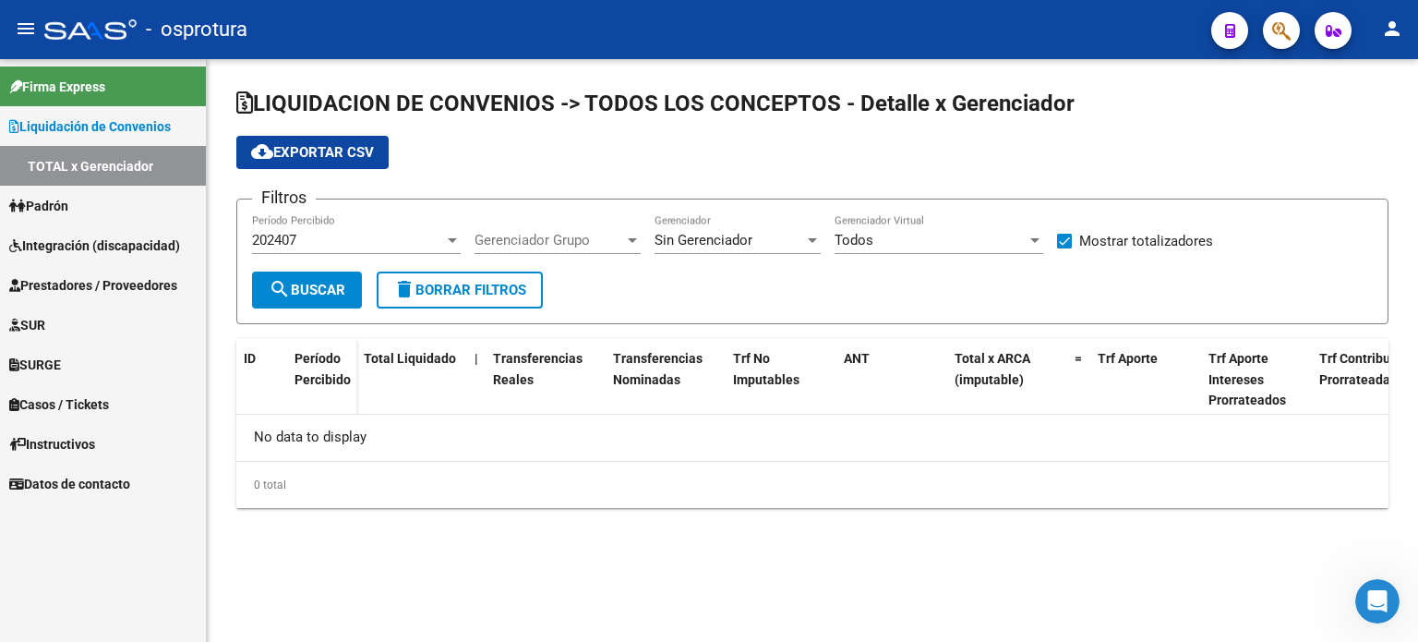
click at [1396, 16] on button "person" at bounding box center [1392, 29] width 37 height 37
click at [766, 239] on div at bounding box center [709, 321] width 1418 height 642
click at [761, 243] on div "Sin Gerenciador" at bounding box center [730, 240] width 150 height 17
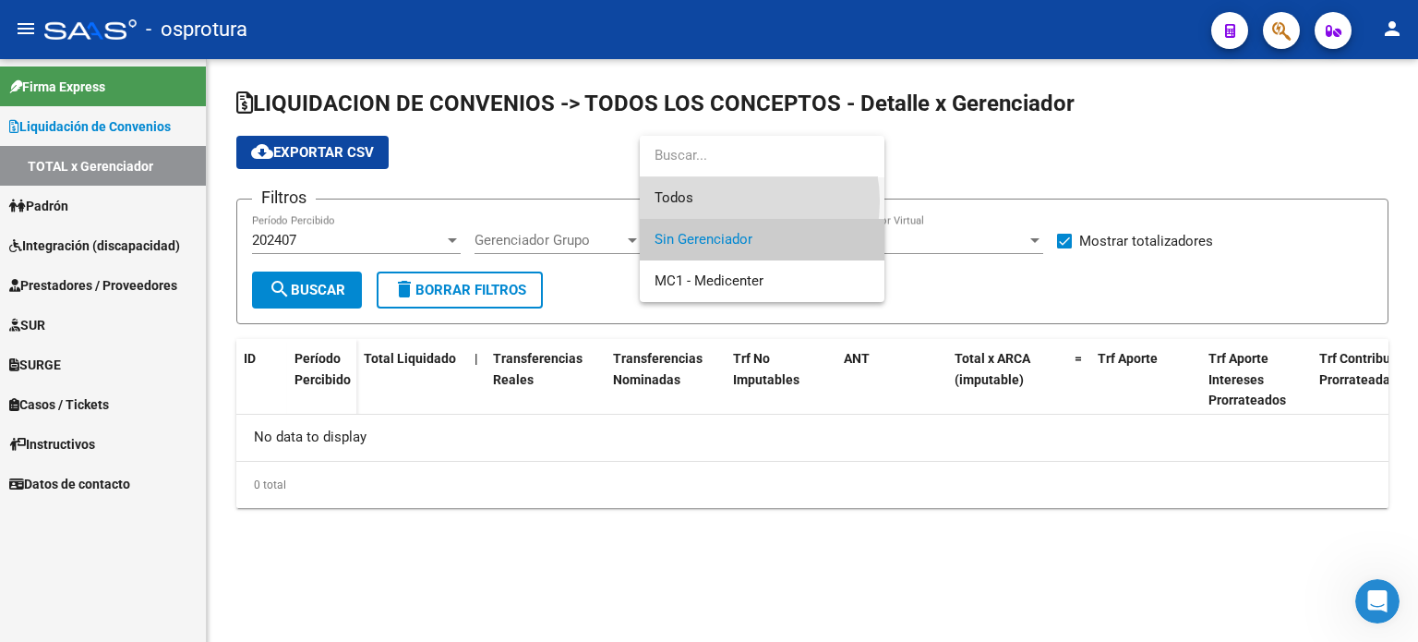
click at [732, 201] on span "Todos" at bounding box center [762, 198] width 215 height 42
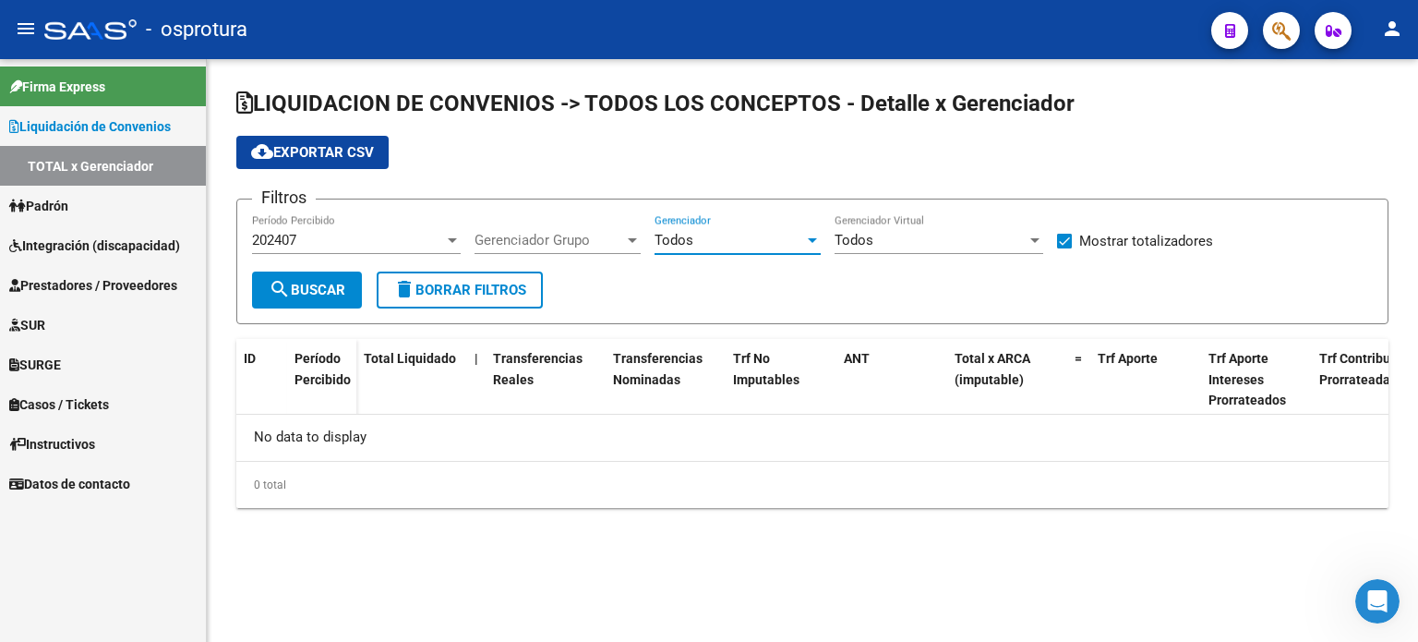
click at [329, 296] on button "search Buscar" at bounding box center [307, 290] width 110 height 37
click at [380, 240] on div "202407" at bounding box center [348, 240] width 192 height 17
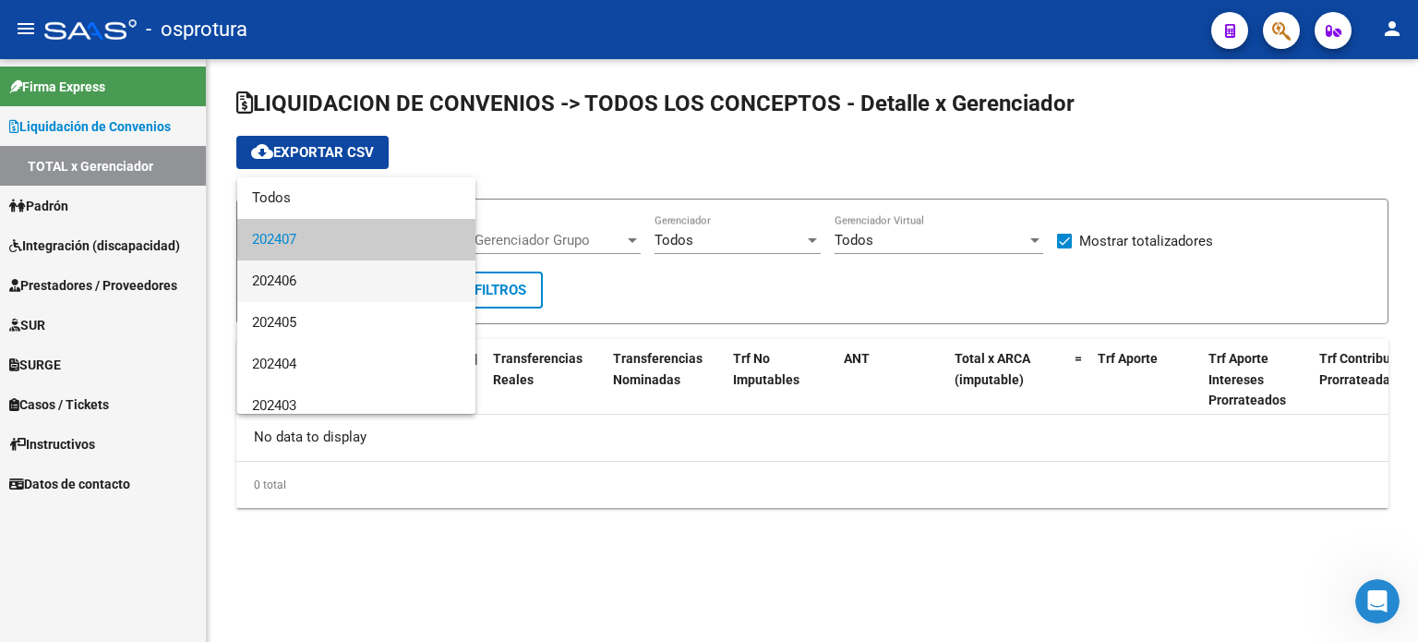
click at [366, 299] on span "202406" at bounding box center [356, 281] width 209 height 42
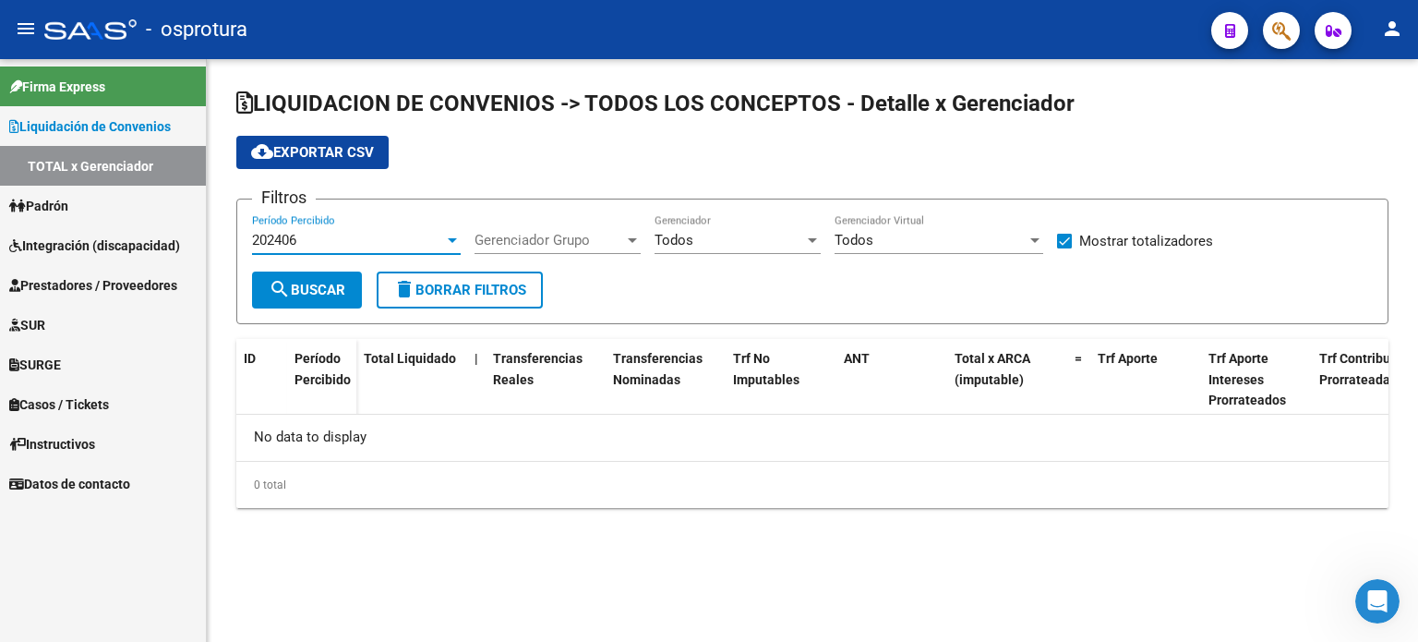
click at [345, 302] on button "search Buscar" at bounding box center [307, 290] width 110 height 37
click at [1411, 32] on mat-toolbar "menu - osprotura person" at bounding box center [709, 29] width 1418 height 59
click at [1400, 35] on mat-icon "person" at bounding box center [1393, 29] width 22 height 22
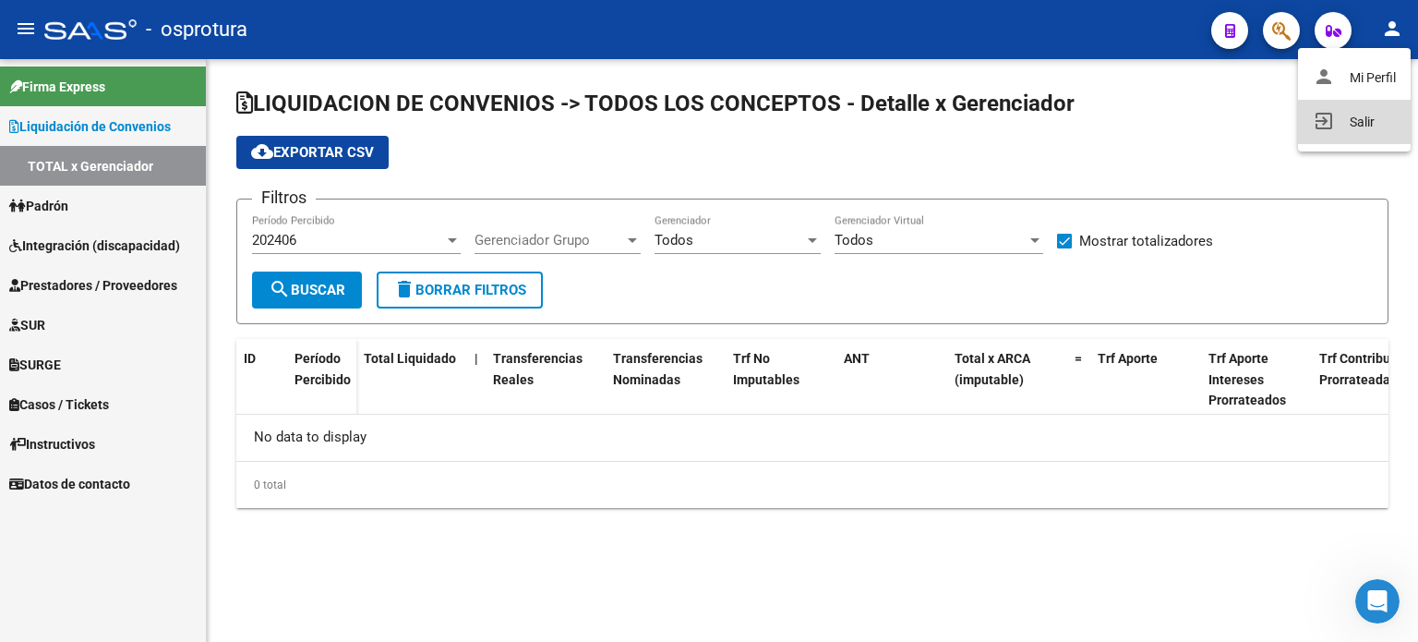
click at [1373, 110] on button "exit_to_app Salir" at bounding box center [1354, 122] width 113 height 44
